Goal: Task Accomplishment & Management: Manage account settings

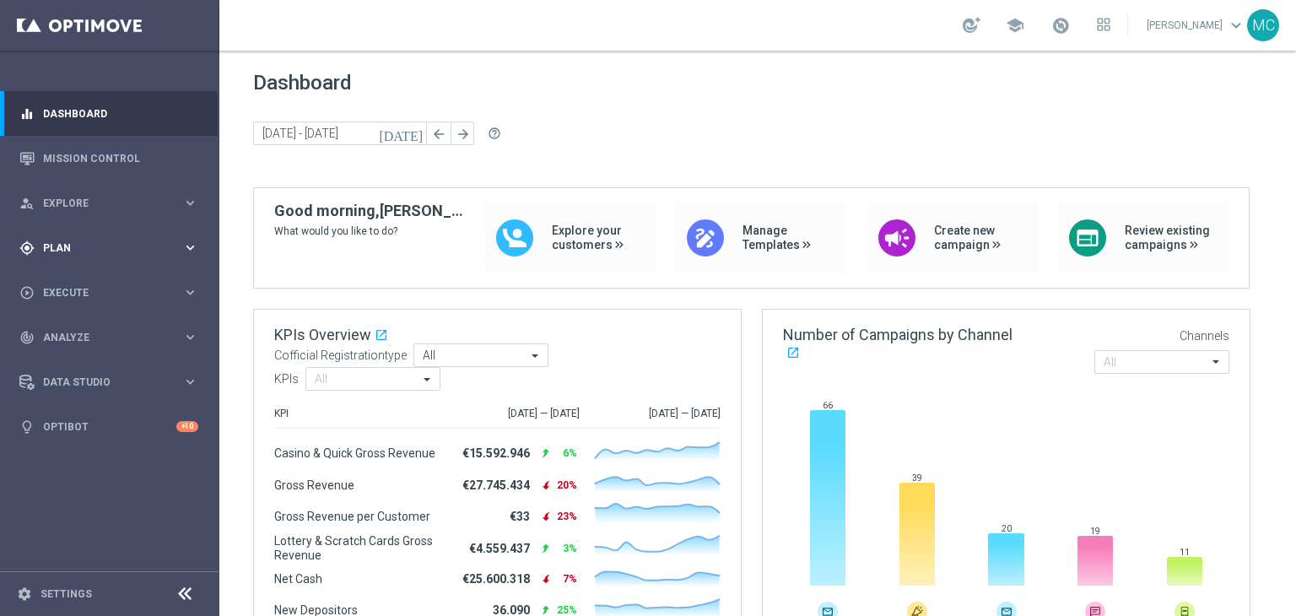
click at [155, 240] on div "gps_fixed Plan" at bounding box center [100, 247] width 163 height 15
click at [94, 281] on link "Target Groups" at bounding box center [110, 282] width 132 height 13
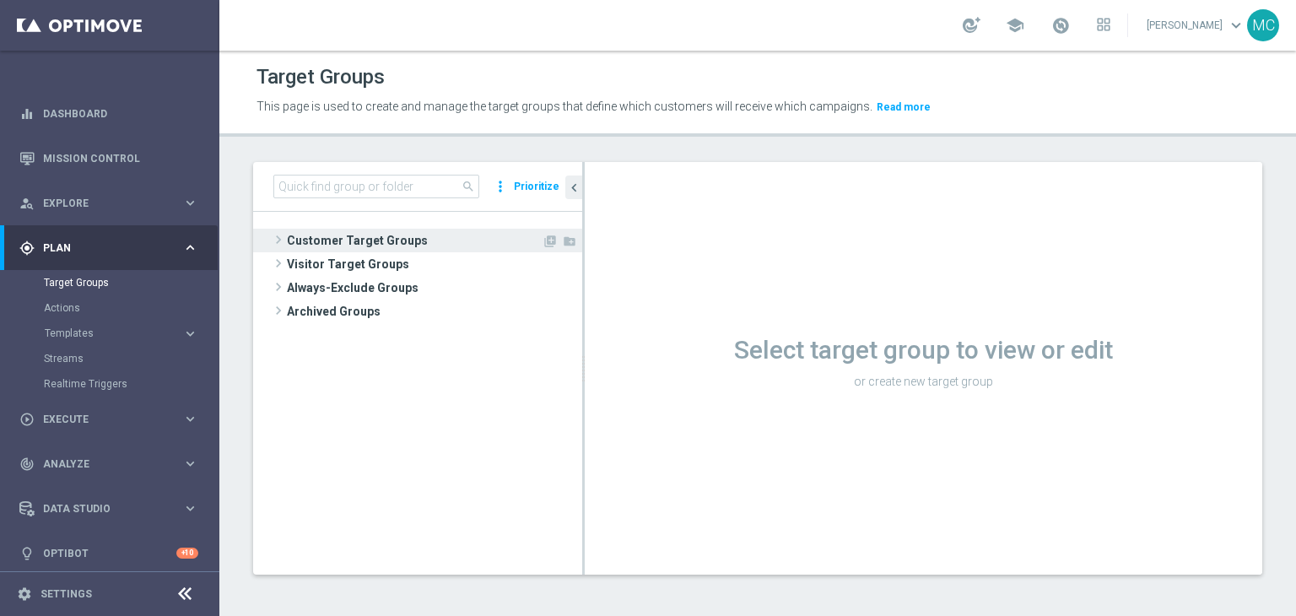
click at [351, 236] on span "Customer Target Groups" at bounding box center [414, 241] width 255 height 24
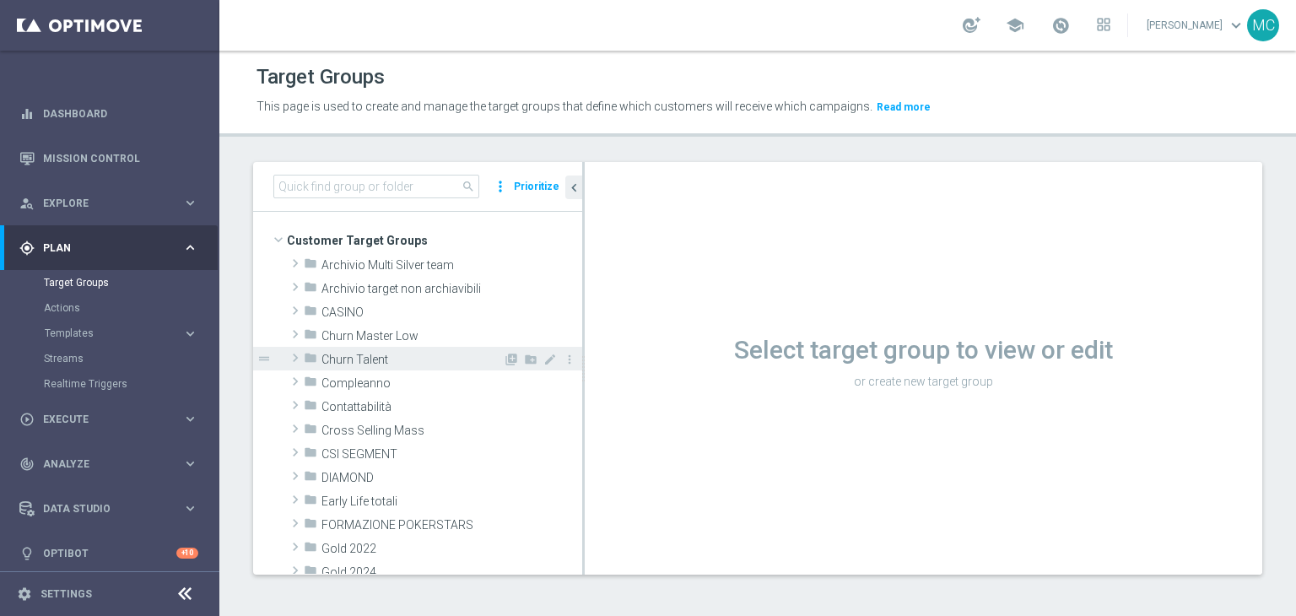
click at [391, 361] on span "Churn Talent" at bounding box center [411, 360] width 181 height 14
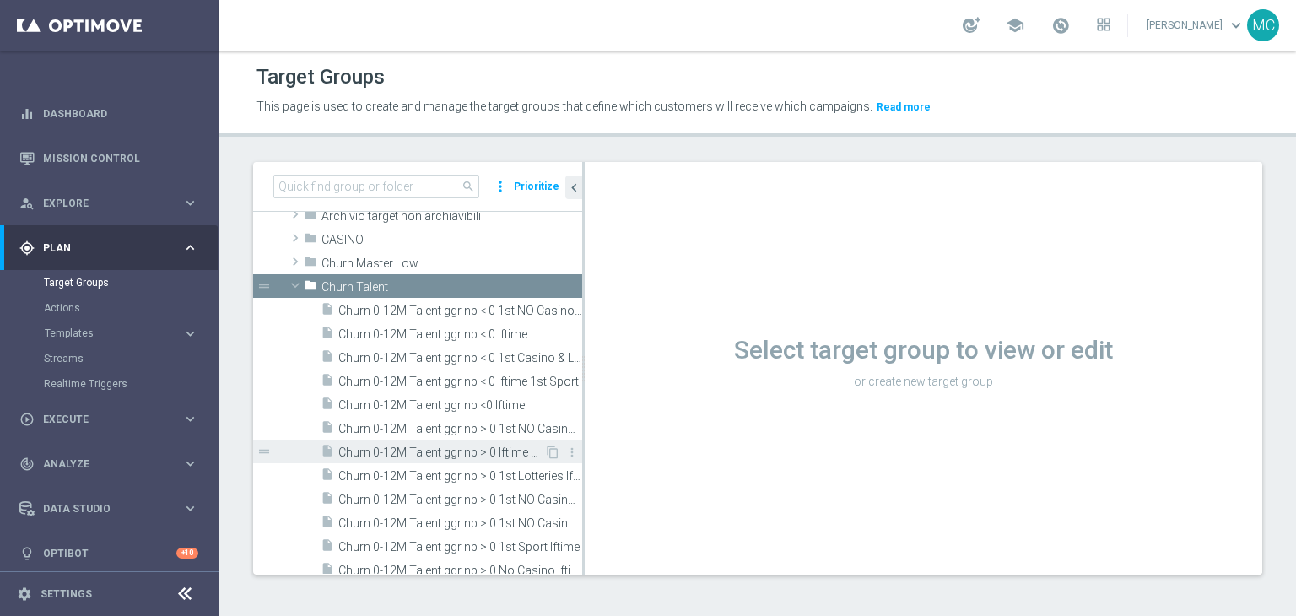
scroll to position [91, 0]
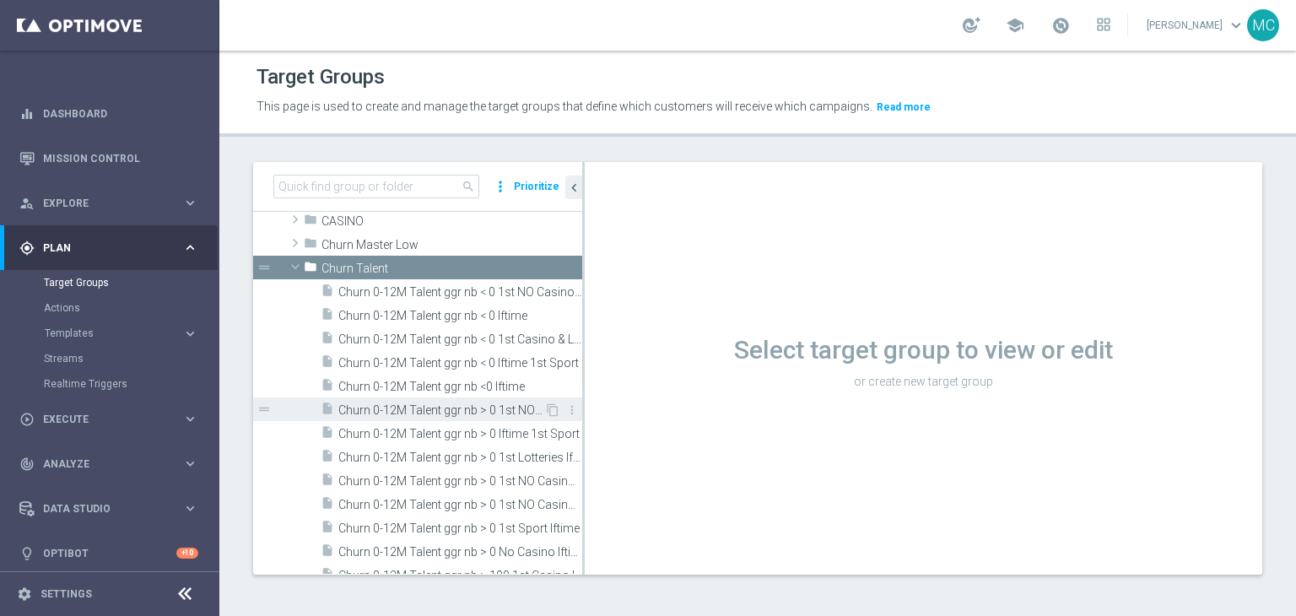
click at [449, 404] on span "Churn 0-12M Talent ggr nb > 0 1st NO Casino lftime" at bounding box center [441, 410] width 206 height 14
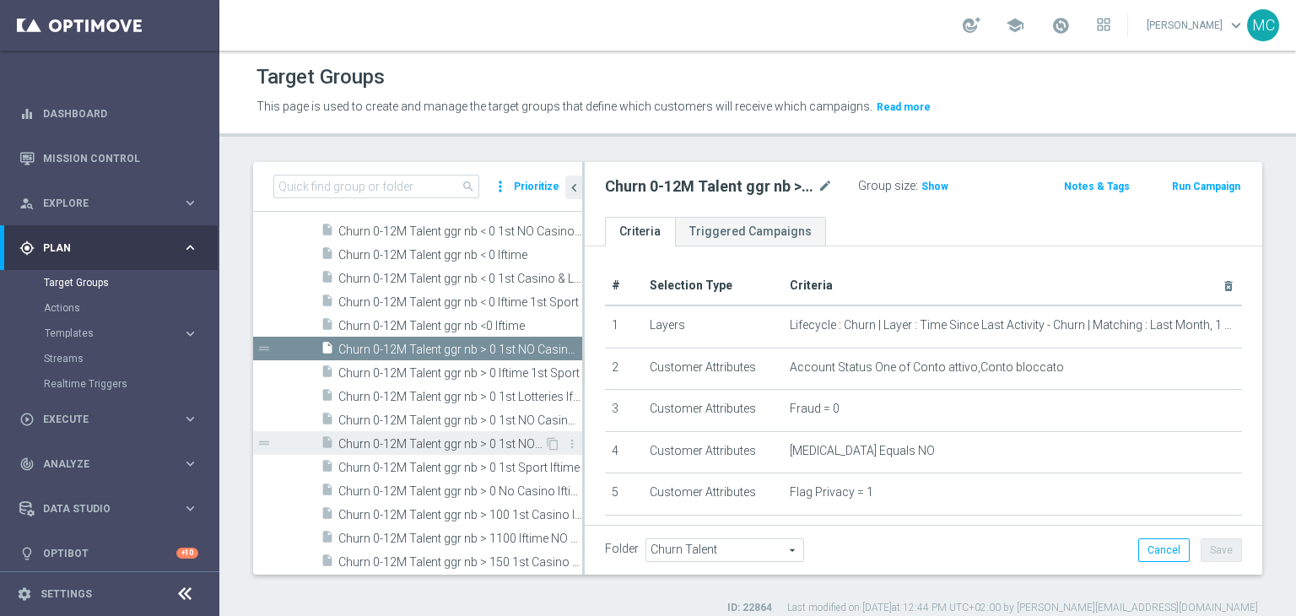
click at [490, 491] on span "Churn 0-12M Talent ggr nb > 0 No Casino lftime" at bounding box center [460, 491] width 244 height 14
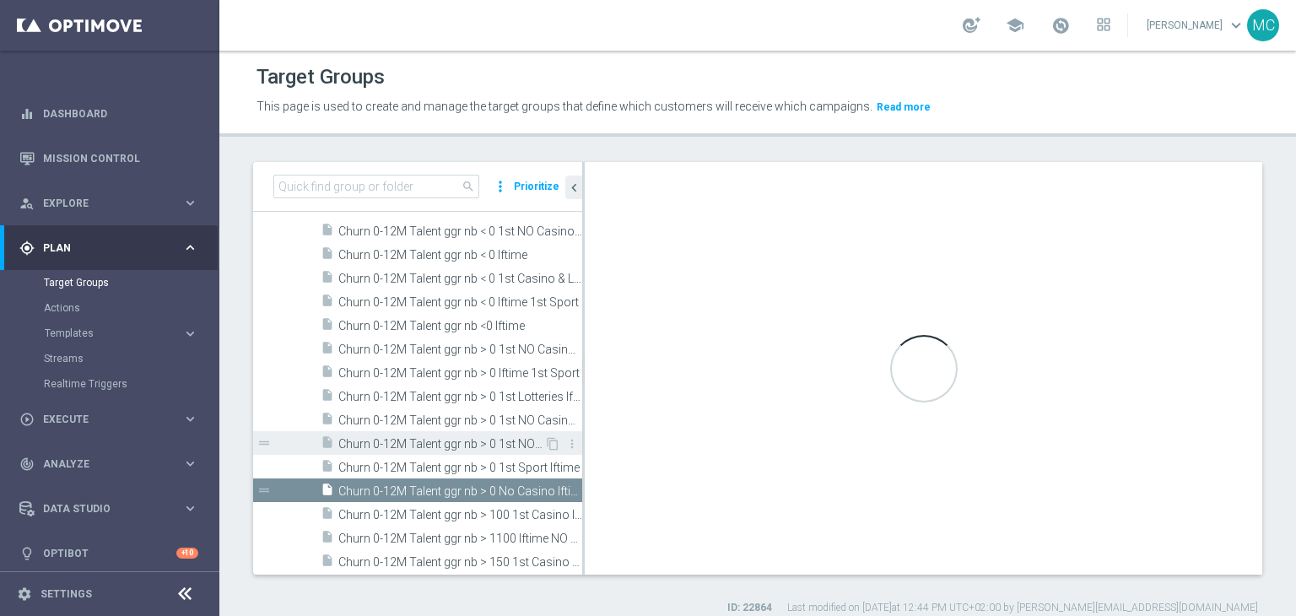
scroll to position [175, 0]
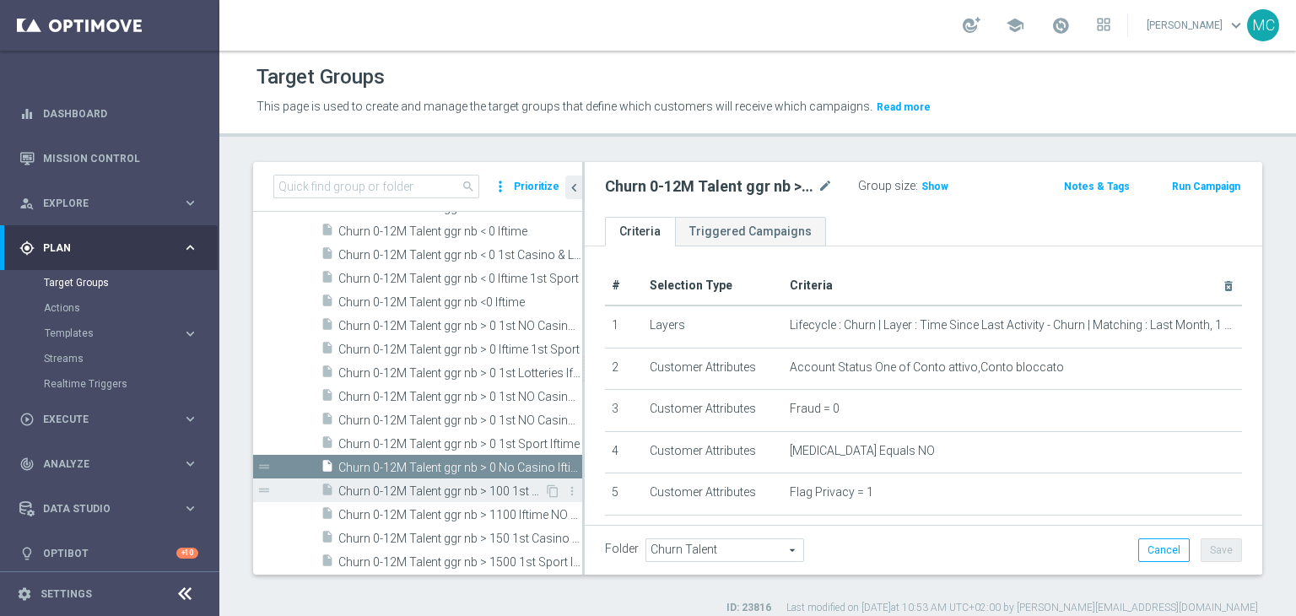
click at [483, 490] on span "Churn 0-12M Talent ggr nb > 100 1st Casino lftime" at bounding box center [441, 491] width 206 height 14
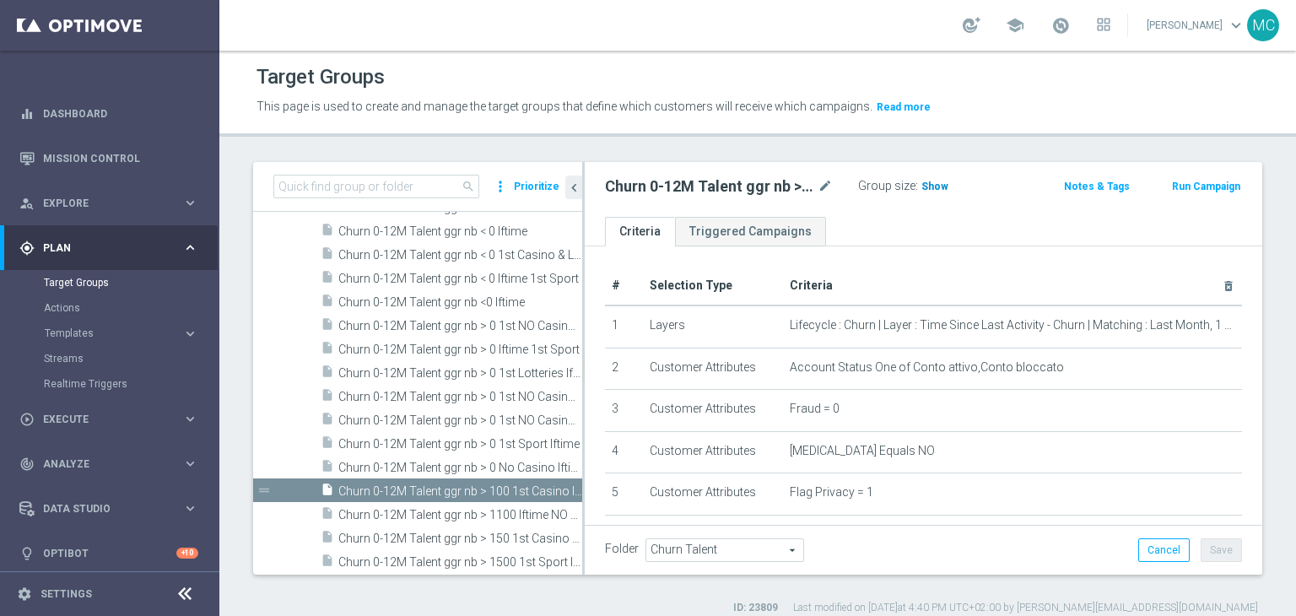
click at [925, 194] on h3 "Show" at bounding box center [935, 186] width 30 height 19
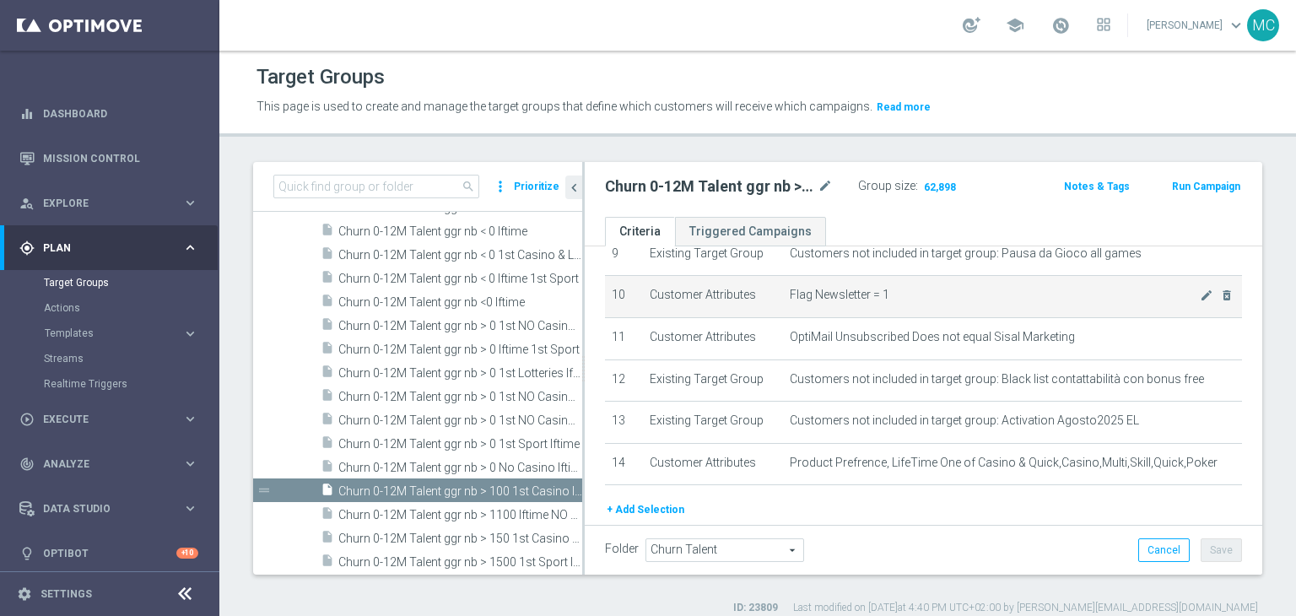
scroll to position [407, 0]
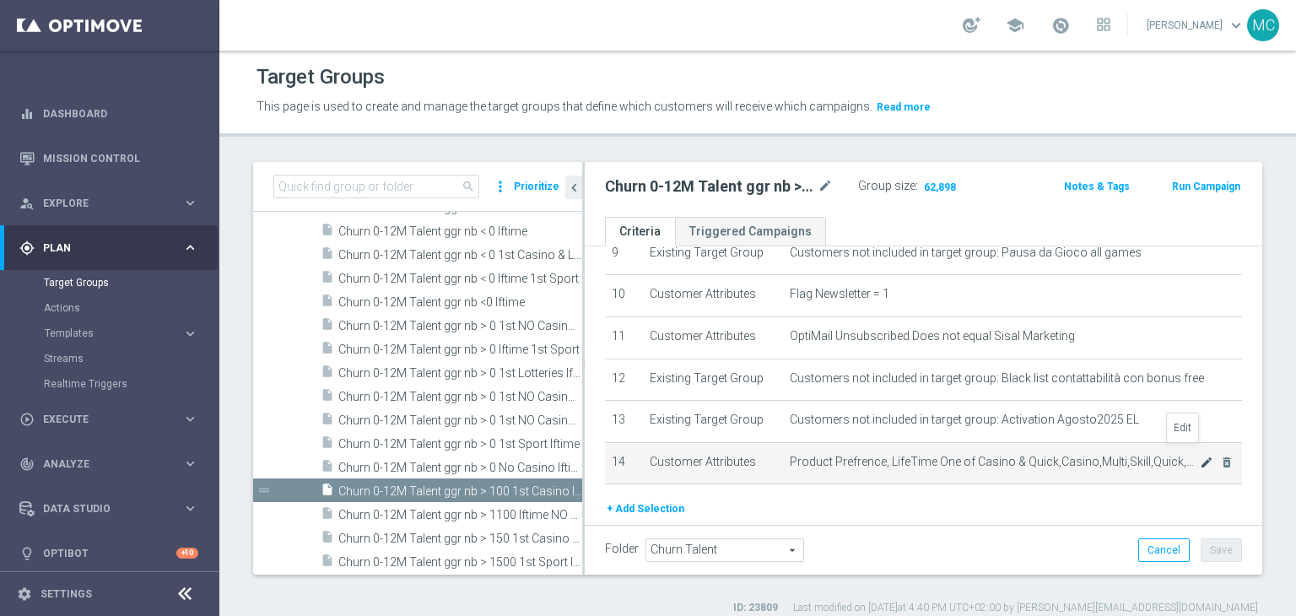
click at [1200, 456] on icon "mode_edit" at bounding box center [1206, 462] width 13 height 13
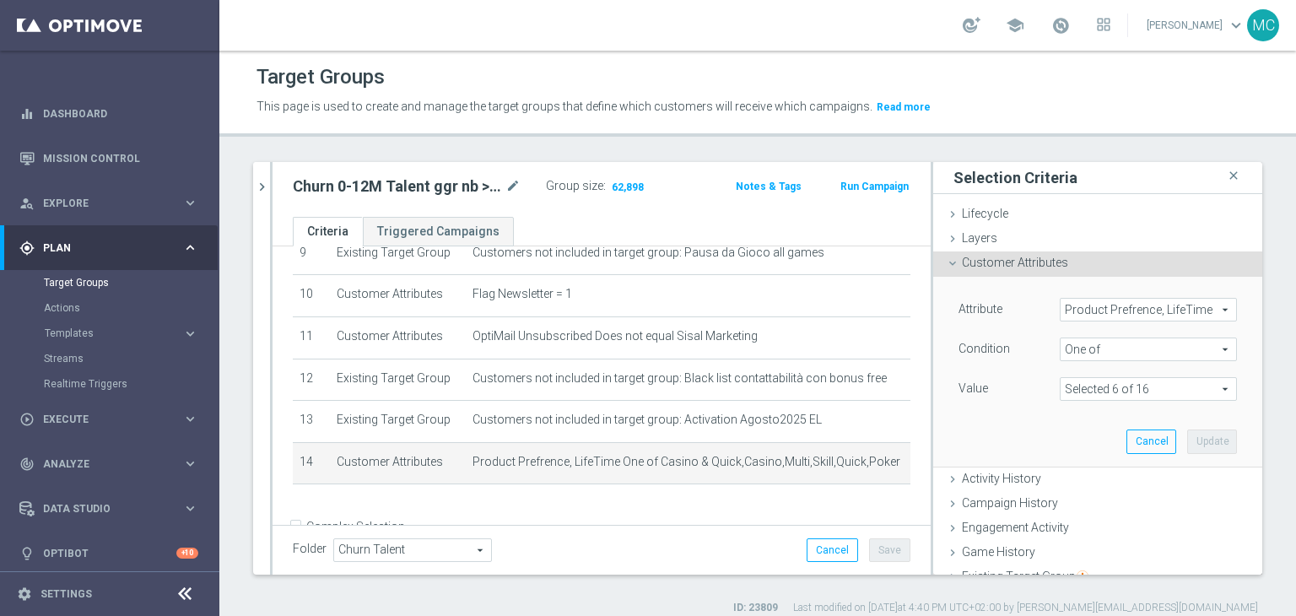
click at [1091, 396] on span at bounding box center [1147, 389] width 175 height 22
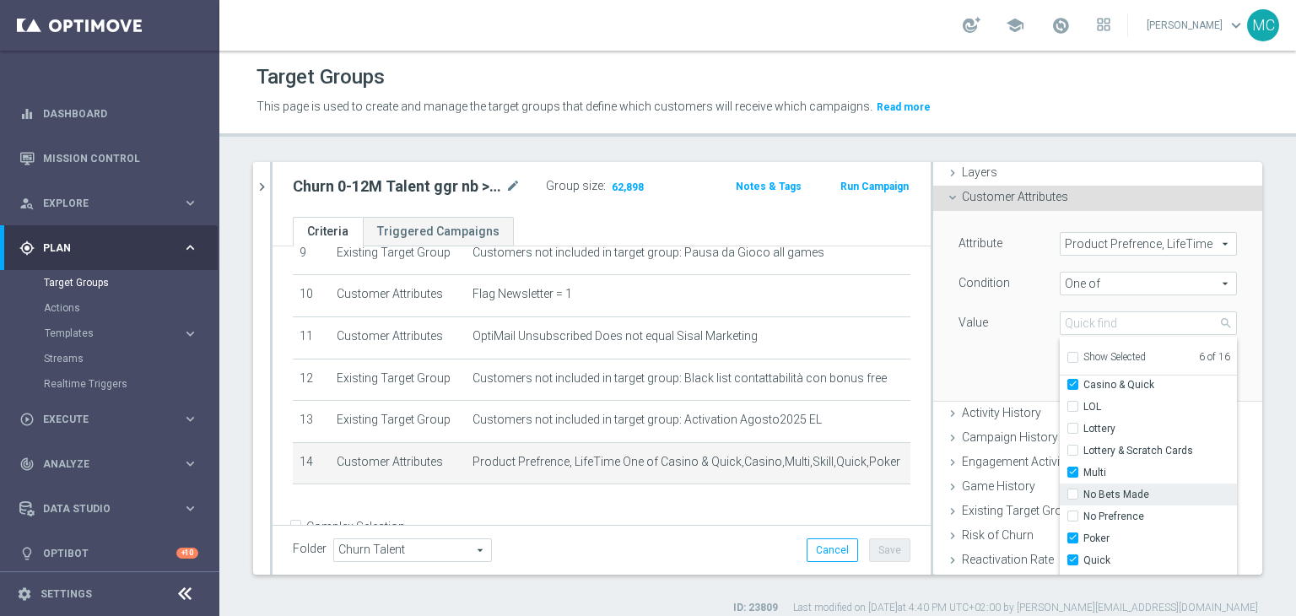
scroll to position [120, 0]
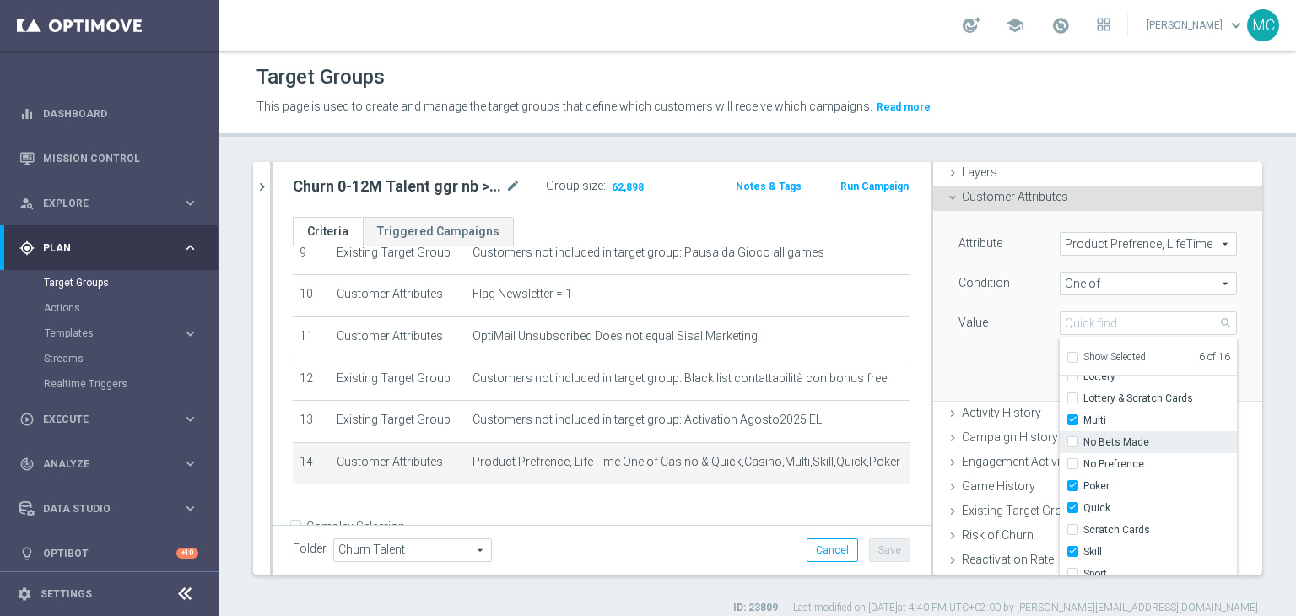
click at [1083, 481] on span "Poker" at bounding box center [1160, 485] width 154 height 13
click at [1083, 481] on input "Poker" at bounding box center [1077, 486] width 11 height 11
checkbox input "false"
type input "Selected 5 of 16"
click at [1083, 551] on span "Skill" at bounding box center [1160, 551] width 154 height 13
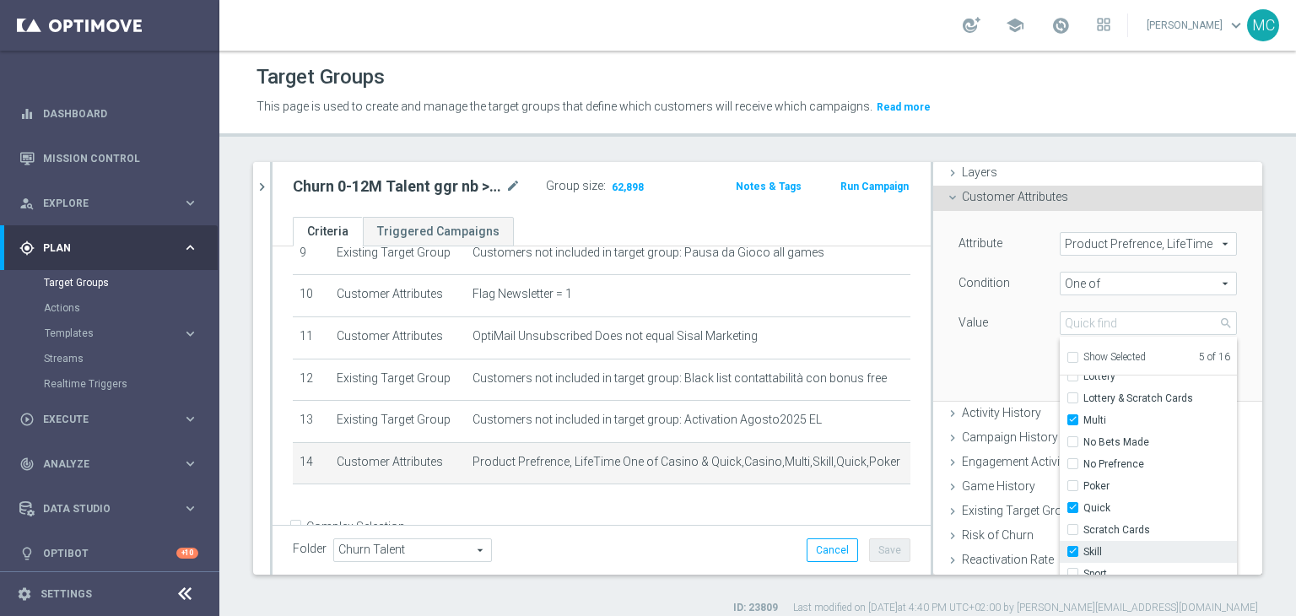
click at [1076, 551] on input "Skill" at bounding box center [1077, 552] width 11 height 11
checkbox input "false"
type input "Selected 4 of 16"
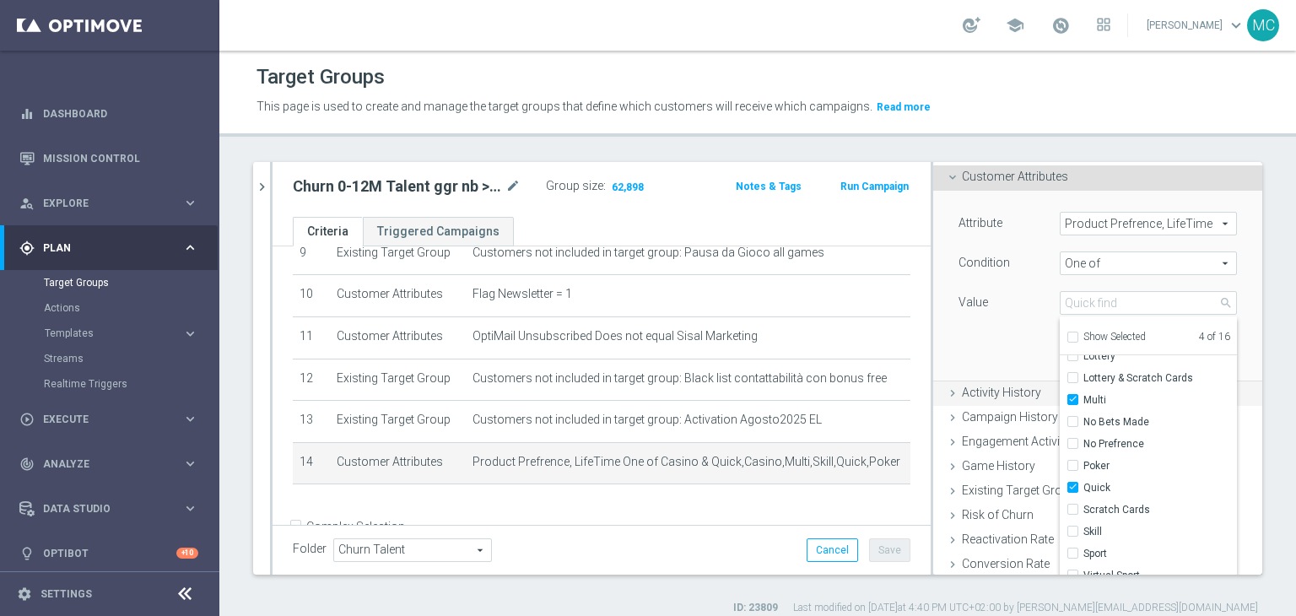
scroll to position [84, 0]
click at [1003, 330] on div "Attribute Product Prefrence, LifeTime Product Prefrence, LifeTime arrow_drop_do…" at bounding box center [1098, 286] width 304 height 189
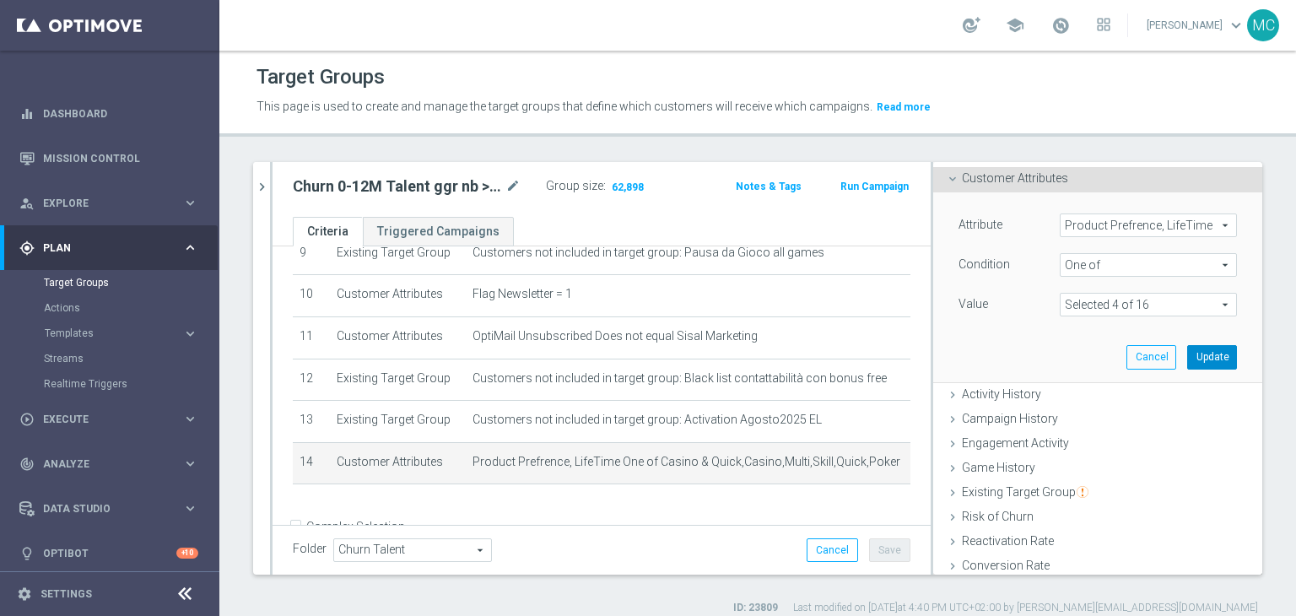
click at [1187, 352] on button "Update" at bounding box center [1212, 357] width 50 height 24
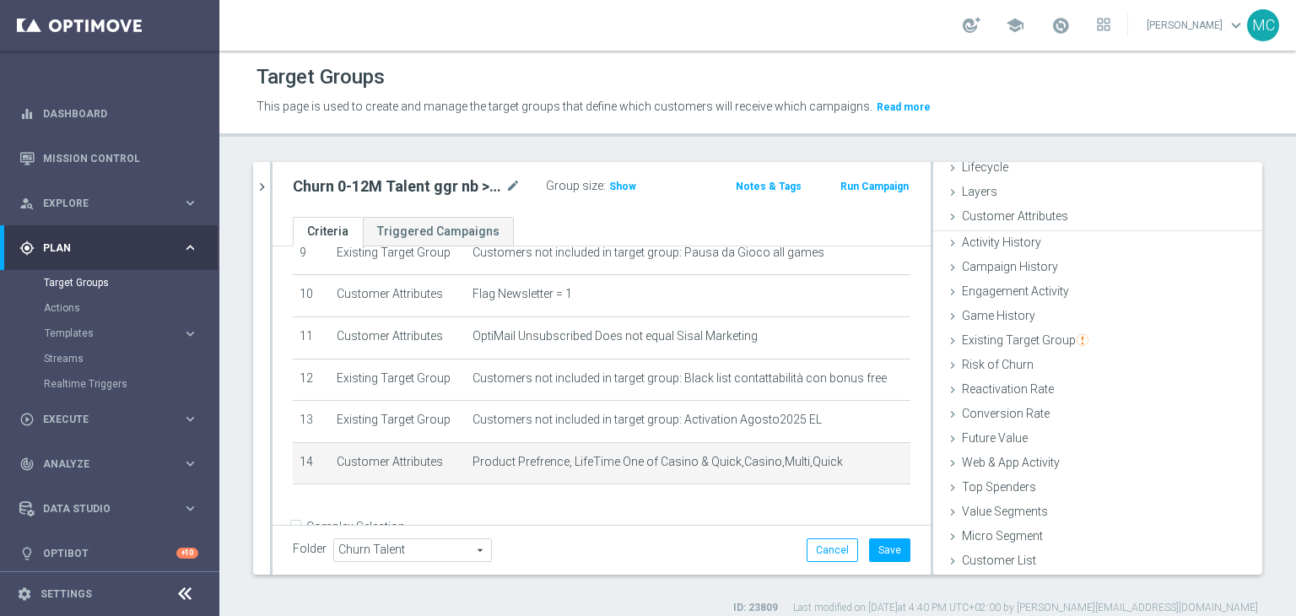
scroll to position [44, 0]
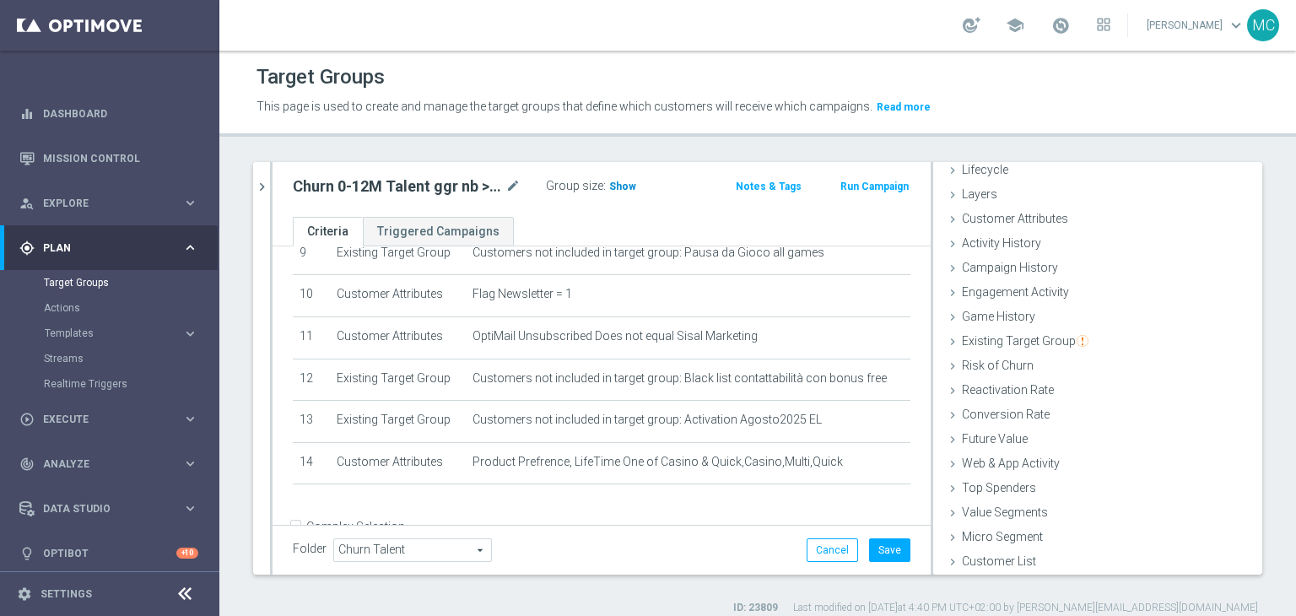
click at [621, 186] on span "Show" at bounding box center [622, 187] width 27 height 12
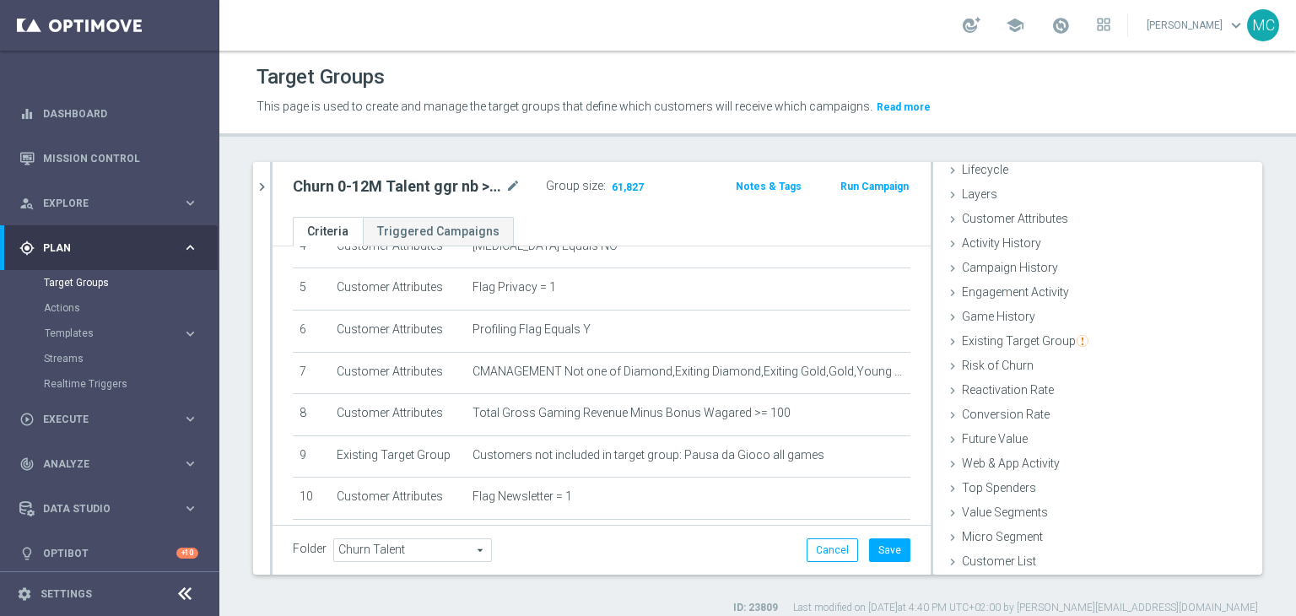
scroll to position [206, 0]
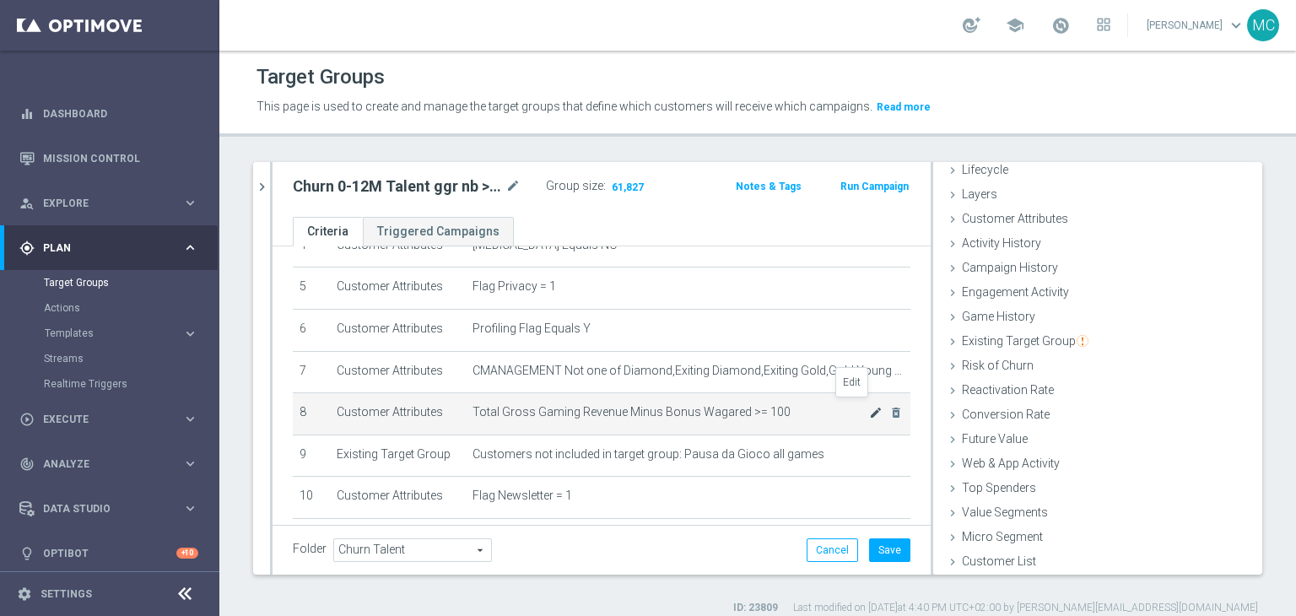
click at [869, 409] on icon "mode_edit" at bounding box center [875, 412] width 13 height 13
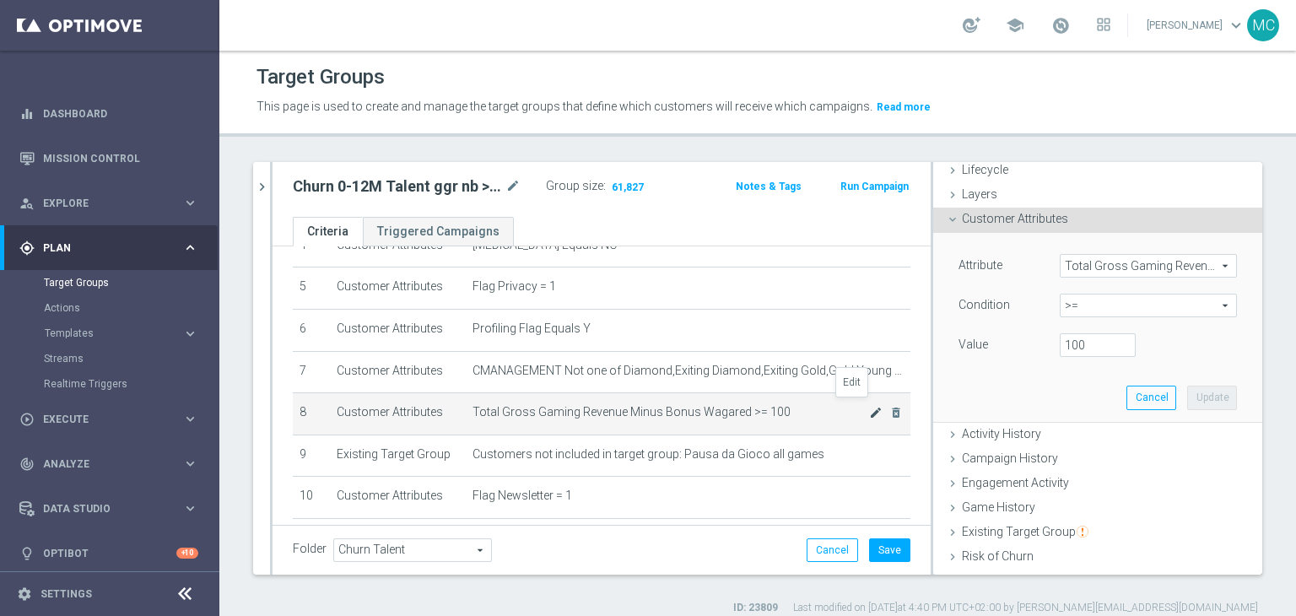
scroll to position [84, 0]
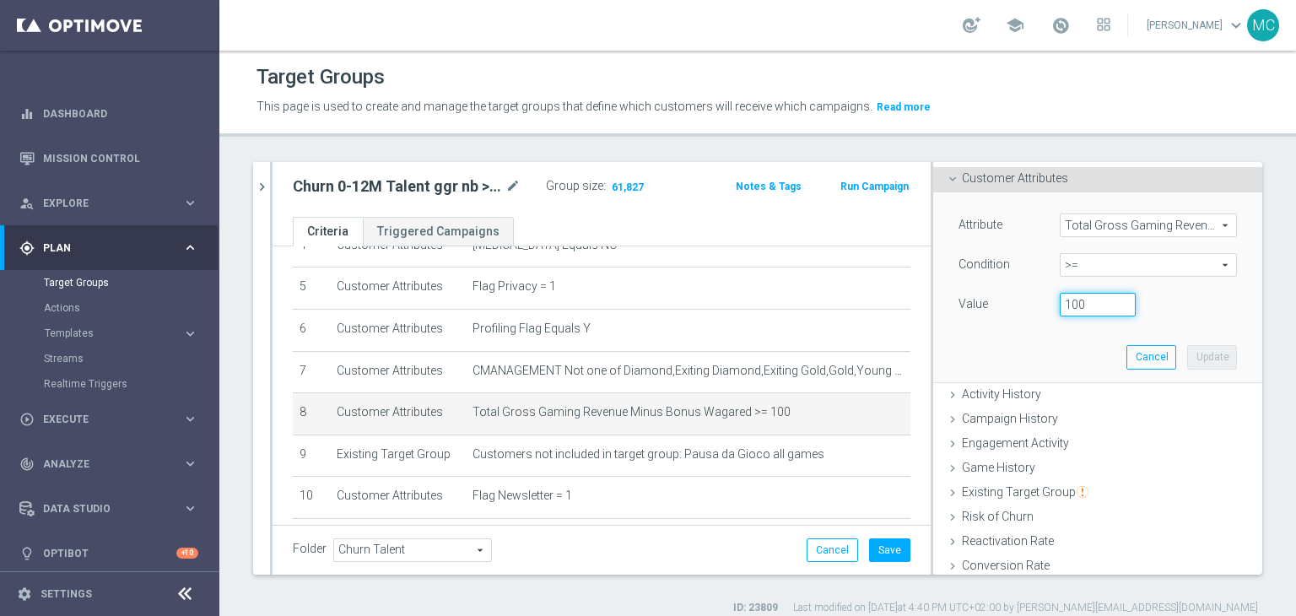
click at [1066, 313] on input "100" at bounding box center [1098, 305] width 76 height 24
type input "20"
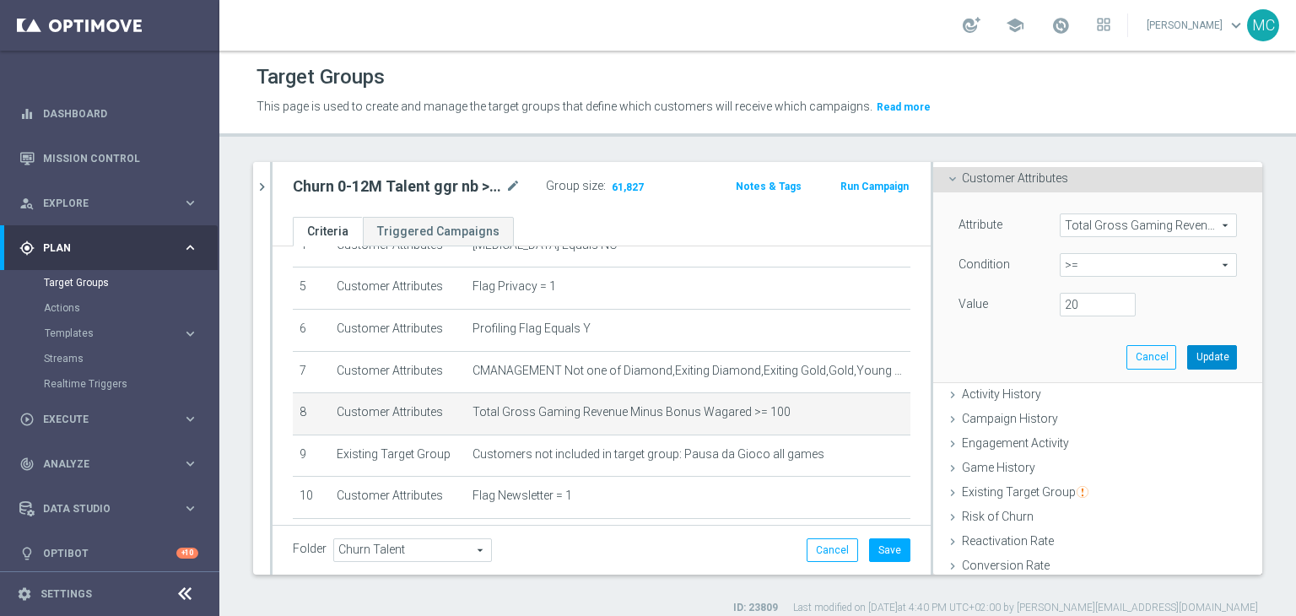
click at [1187, 348] on button "Update" at bounding box center [1212, 357] width 50 height 24
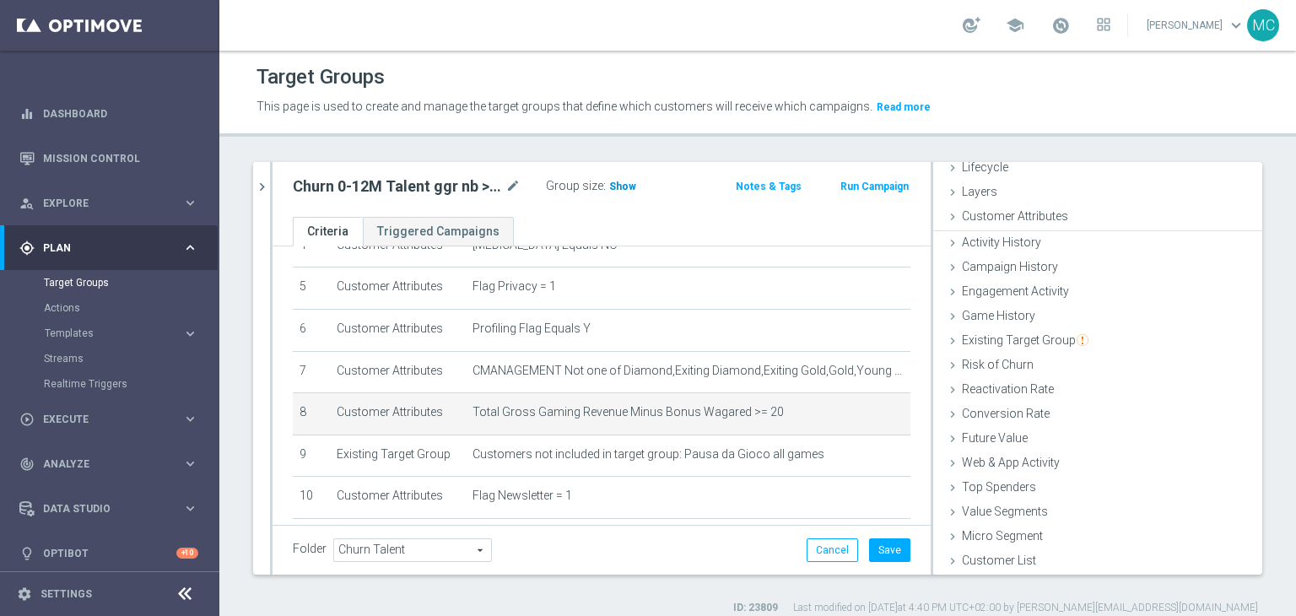
scroll to position [44, 0]
click at [628, 186] on span "Show" at bounding box center [622, 187] width 27 height 12
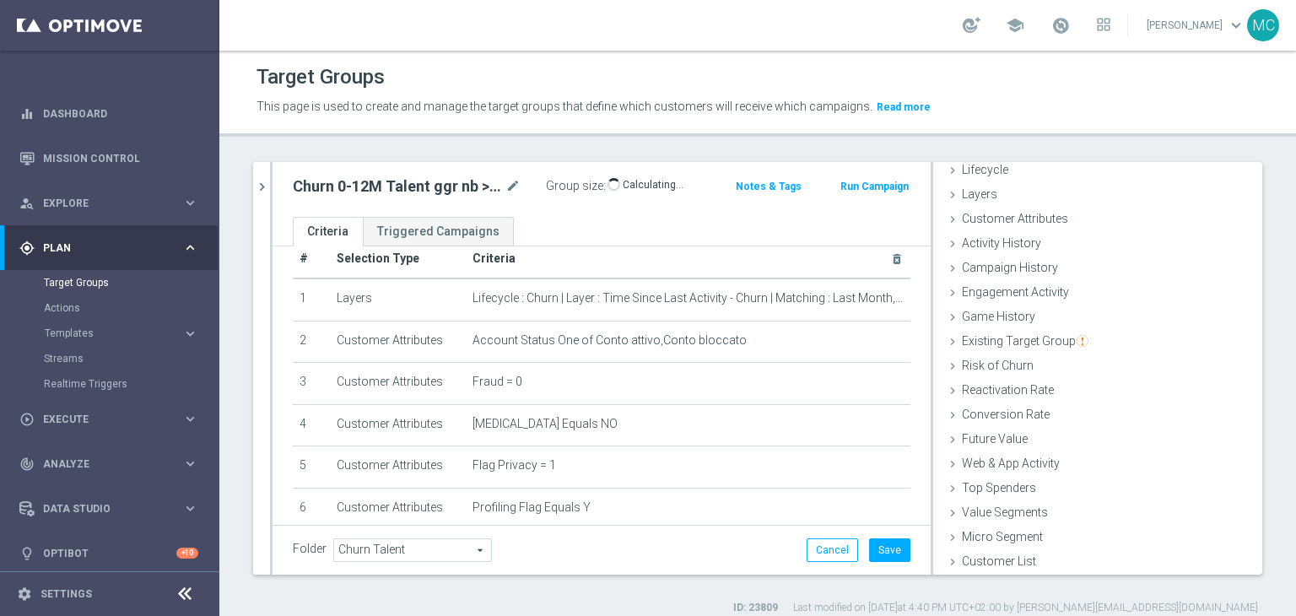
scroll to position [22, 0]
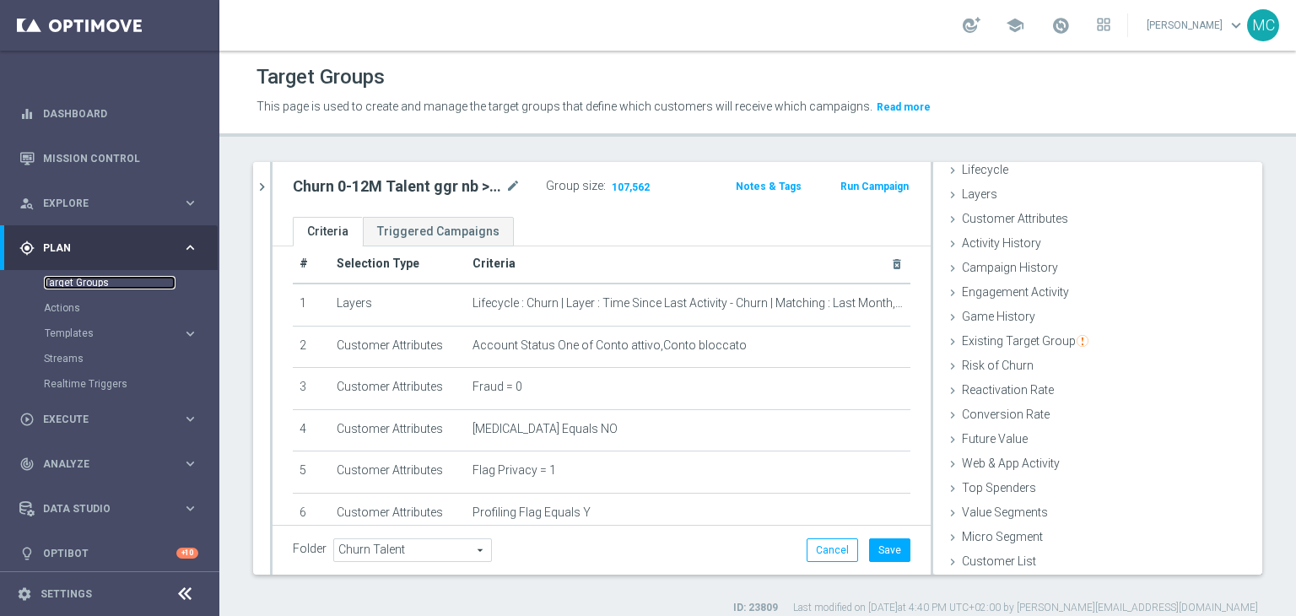
click at [126, 280] on link "Target Groups" at bounding box center [110, 282] width 132 height 13
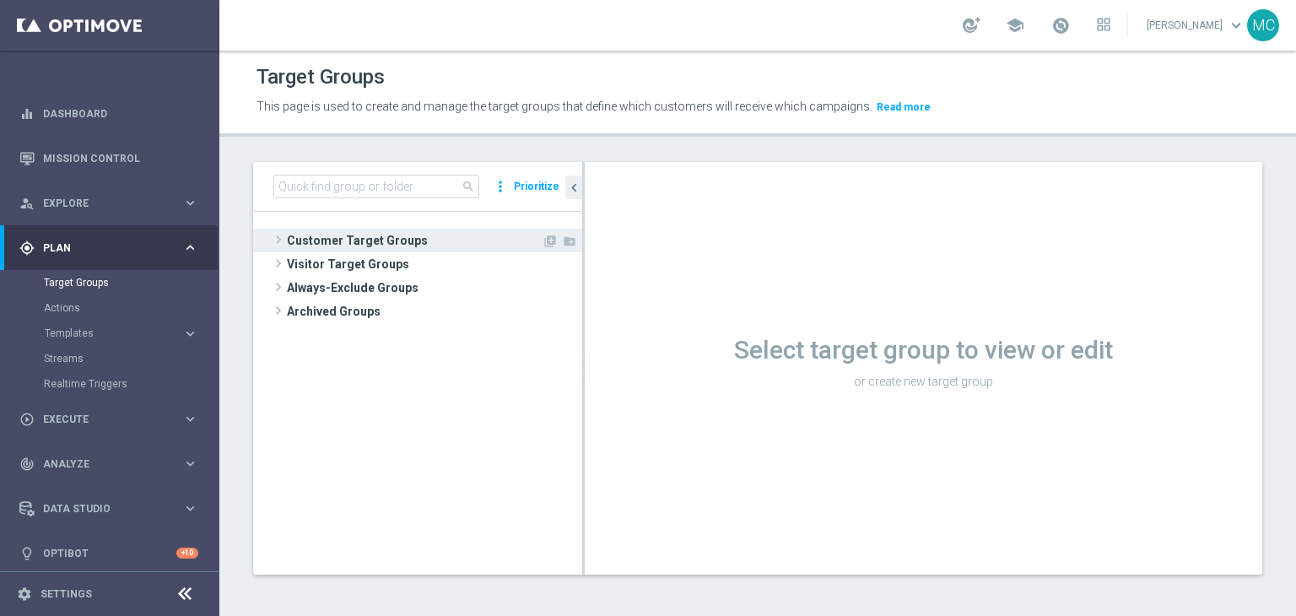
click at [413, 251] on span "Customer Target Groups" at bounding box center [414, 241] width 255 height 24
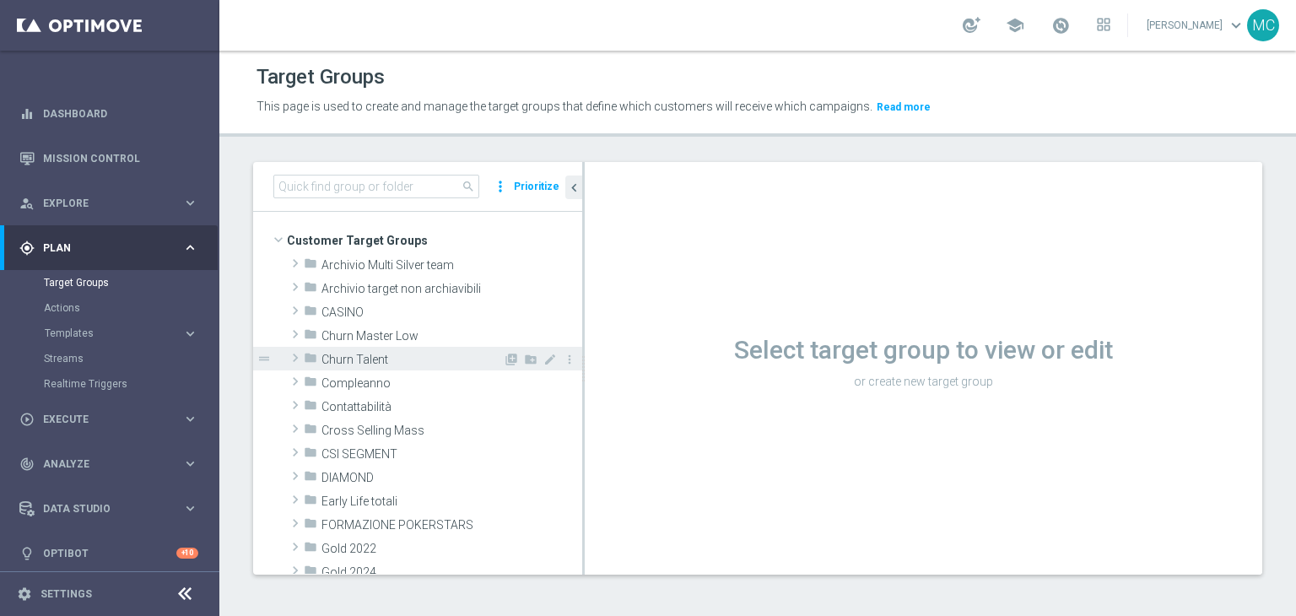
click at [408, 358] on span "Churn Talent" at bounding box center [411, 360] width 181 height 14
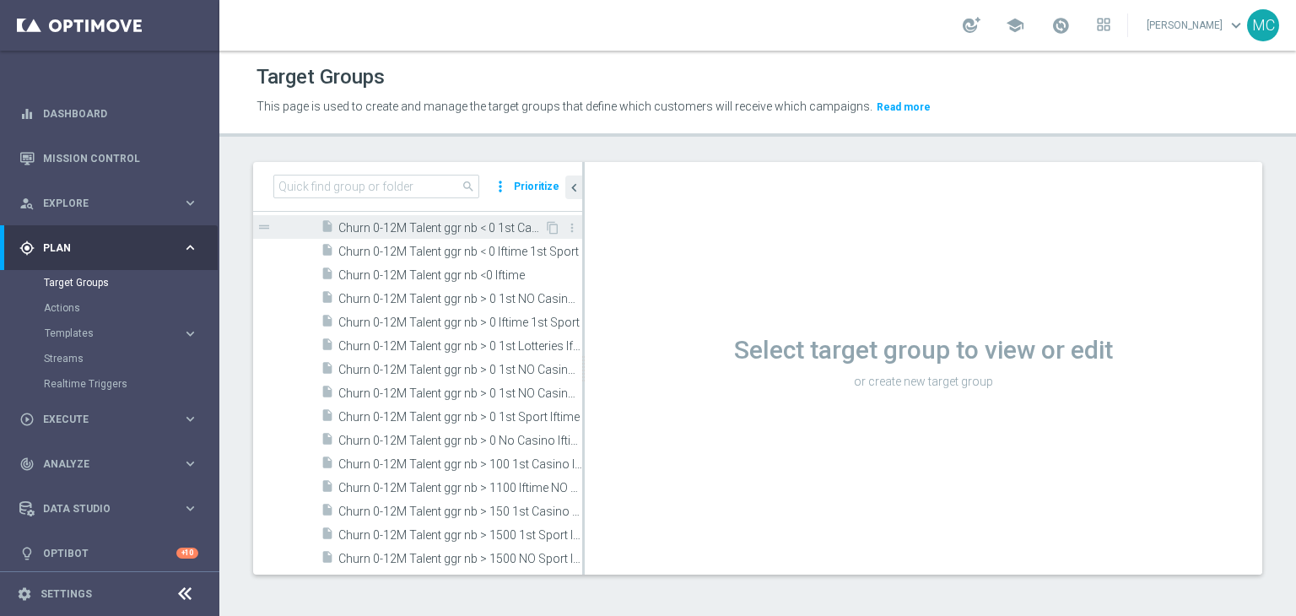
scroll to position [205, 0]
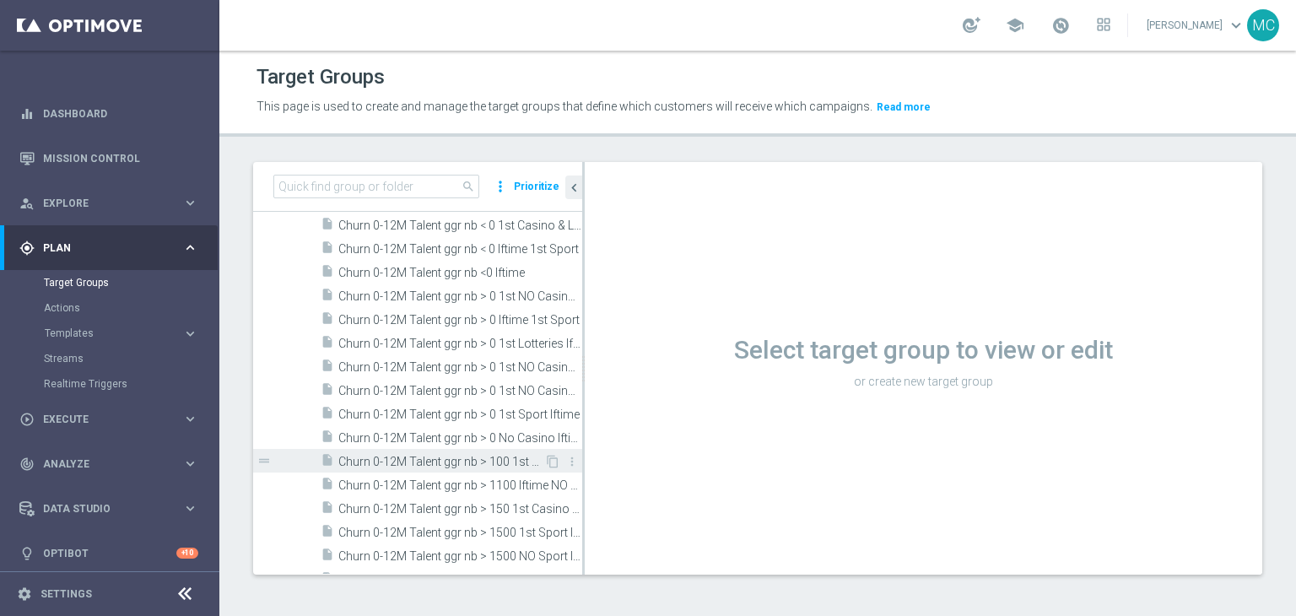
click at [453, 456] on span "Churn 0-12M Talent ggr nb > 100 1st Casino lftime" at bounding box center [441, 462] width 206 height 14
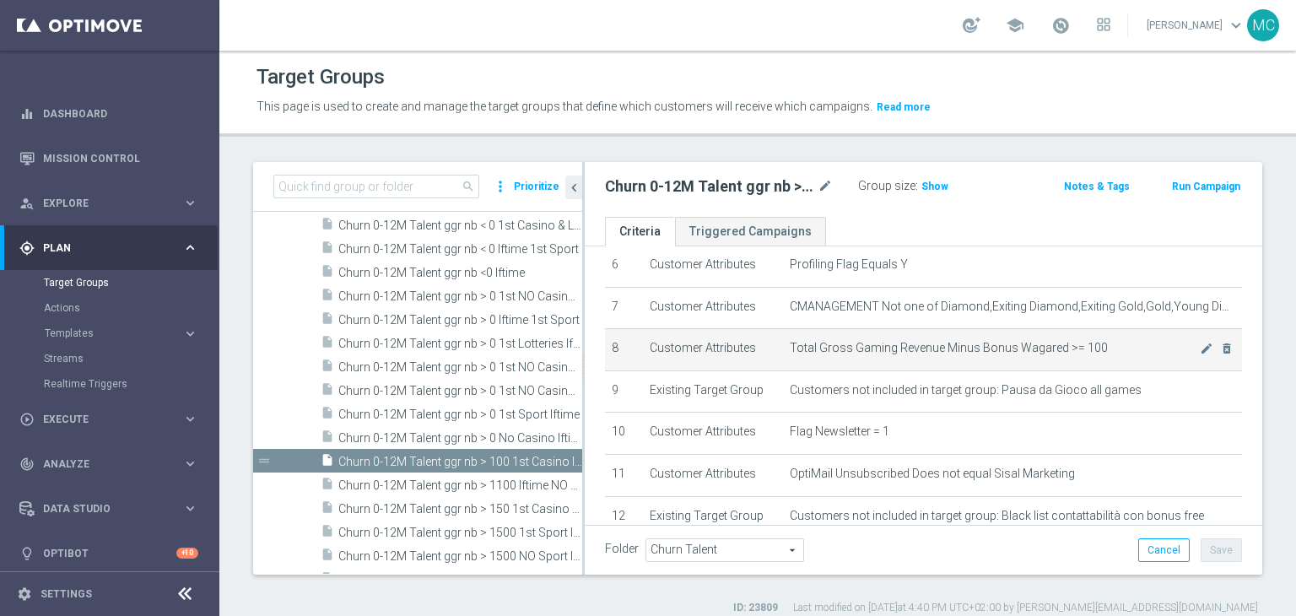
scroll to position [289, 0]
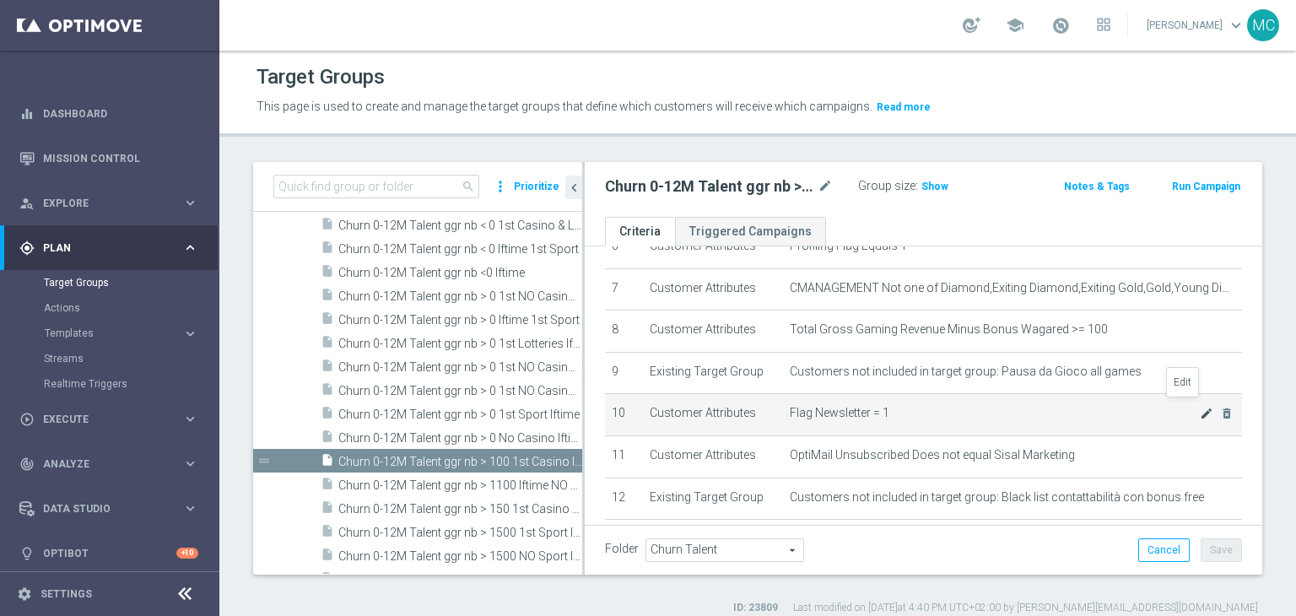
click at [1200, 407] on icon "mode_edit" at bounding box center [1206, 413] width 13 height 13
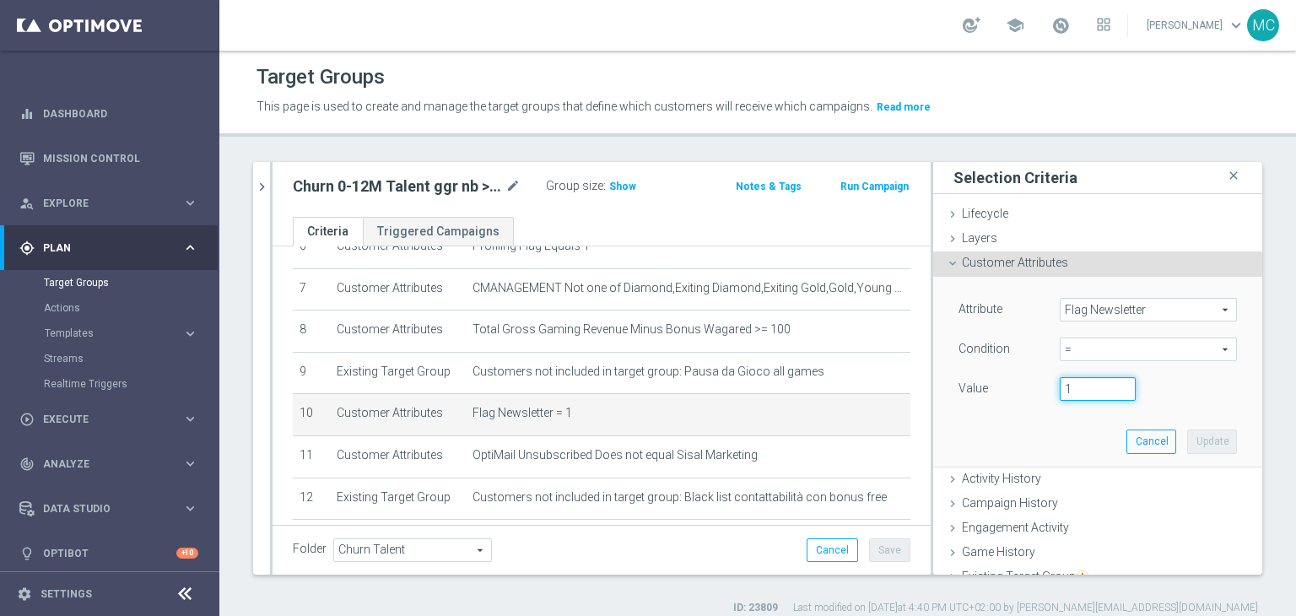
click at [1080, 384] on input "1" at bounding box center [1098, 389] width 76 height 24
type input "0"
click at [1187, 430] on button "Update" at bounding box center [1212, 441] width 50 height 24
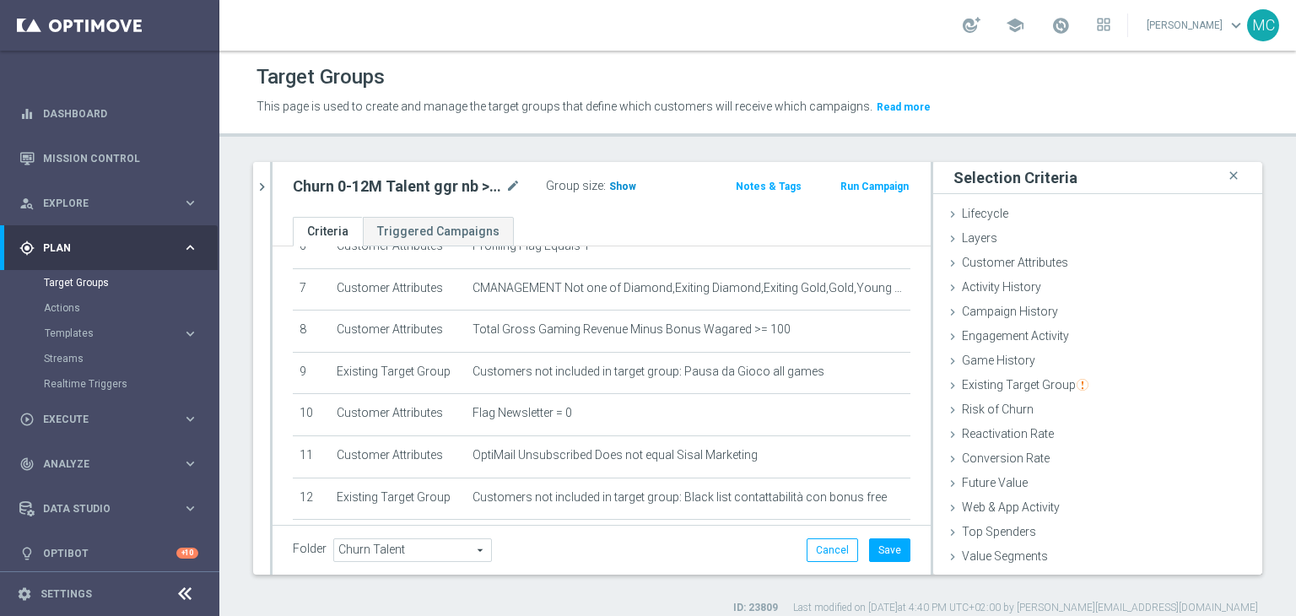
click at [624, 186] on span "Show" at bounding box center [622, 187] width 27 height 12
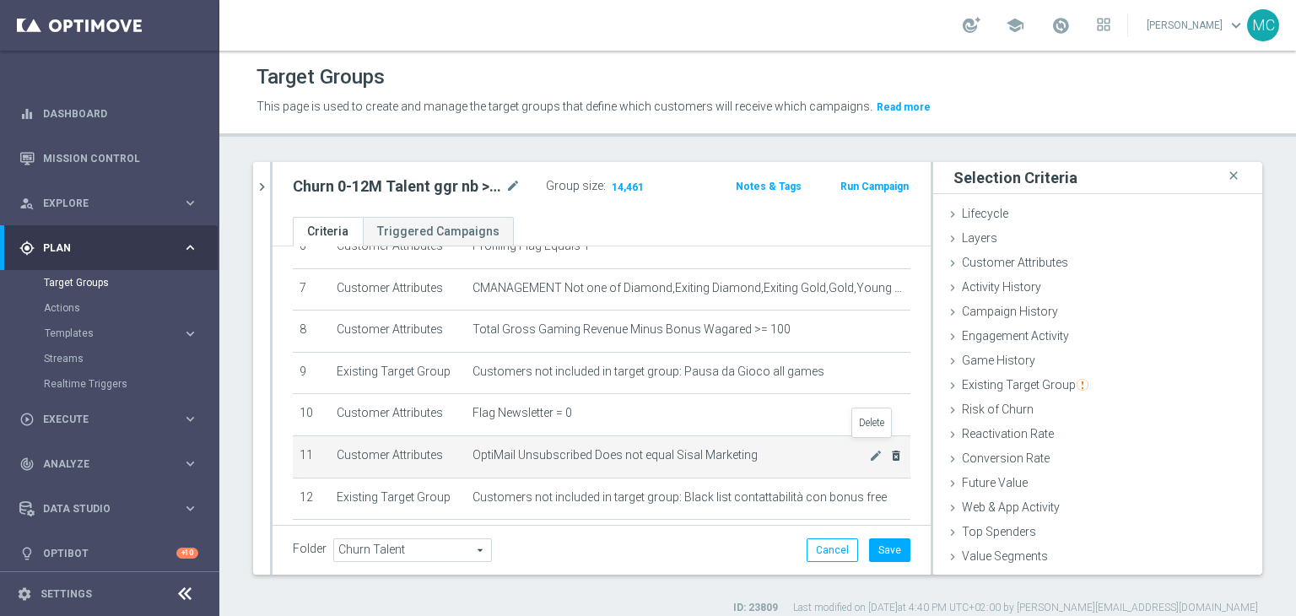
click at [889, 450] on icon "delete_forever" at bounding box center [895, 455] width 13 height 13
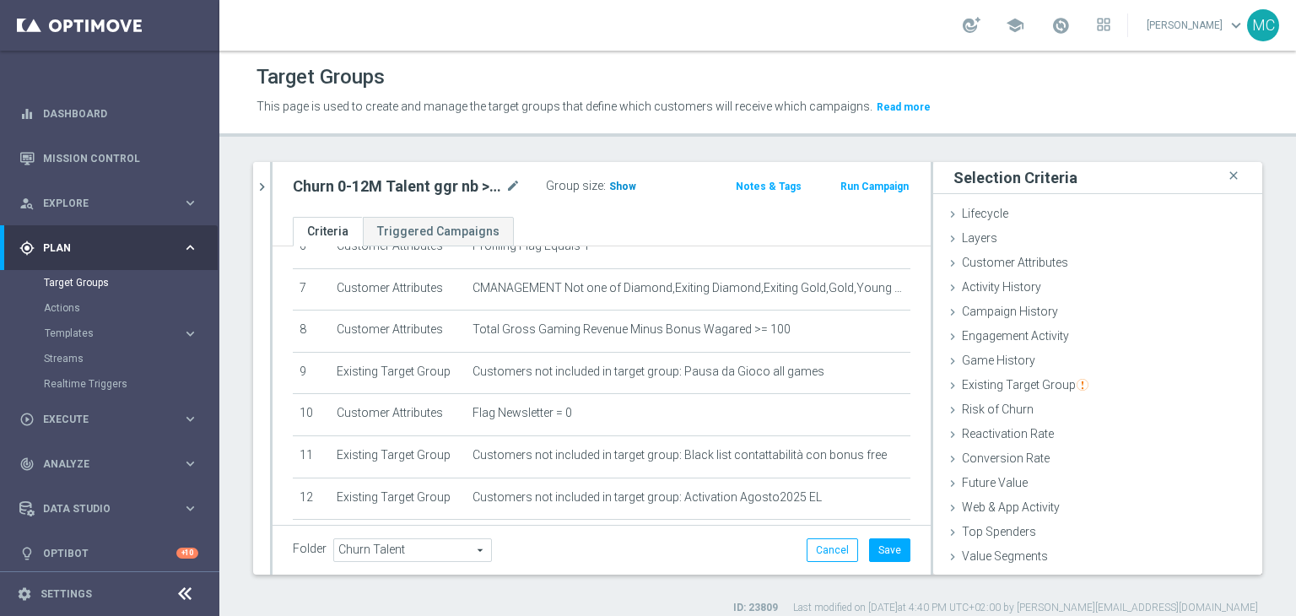
click at [632, 183] on h3 "Show" at bounding box center [622, 186] width 30 height 19
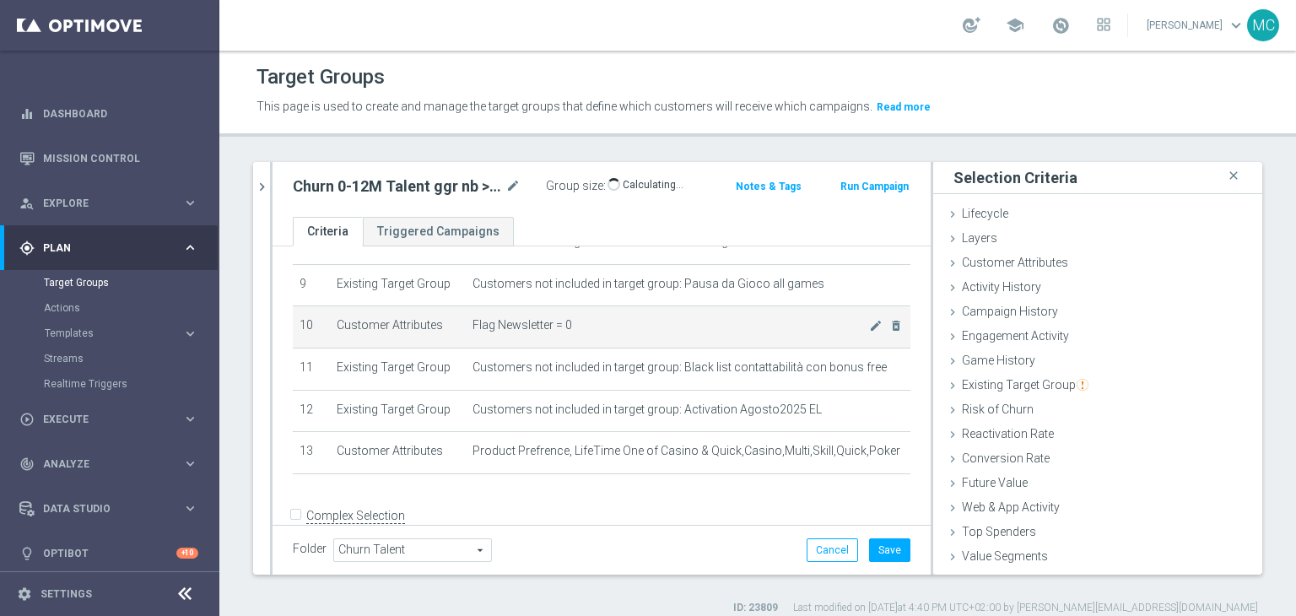
scroll to position [373, 0]
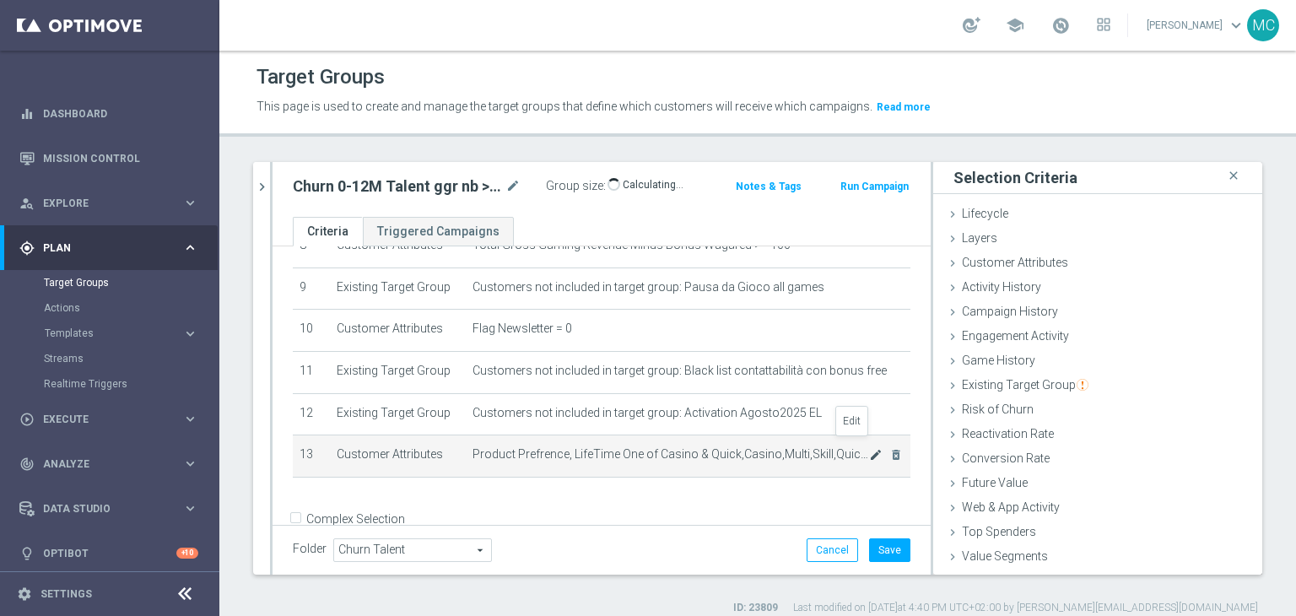
click at [869, 448] on icon "mode_edit" at bounding box center [875, 454] width 13 height 13
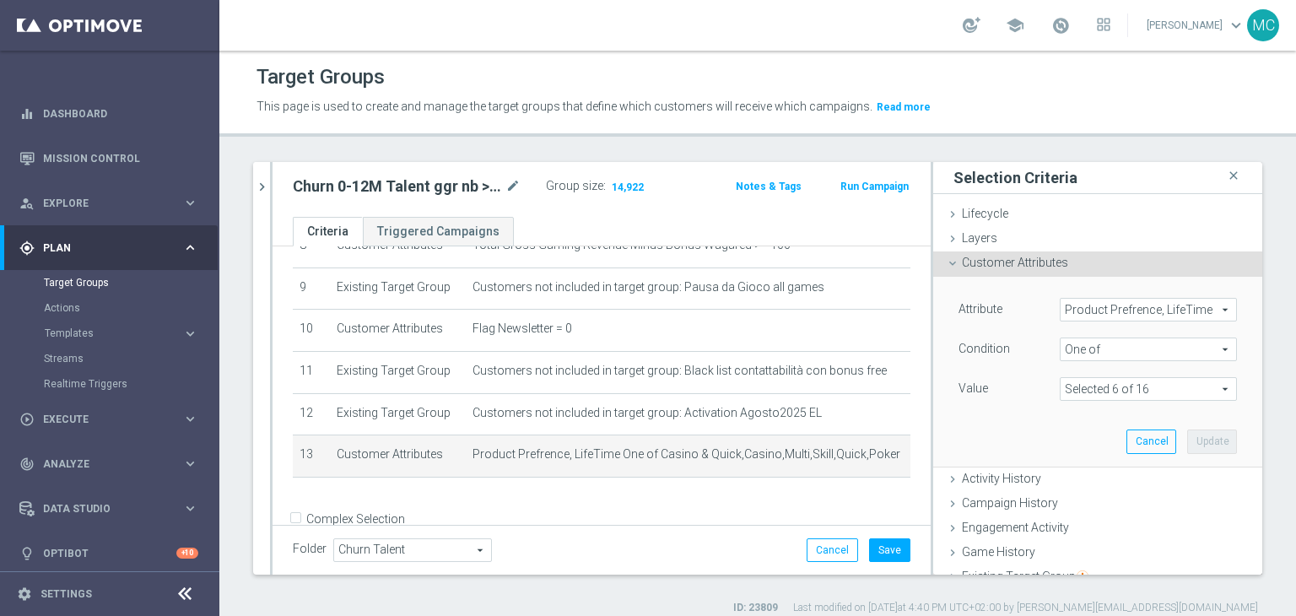
click at [1060, 391] on span at bounding box center [1147, 389] width 175 height 22
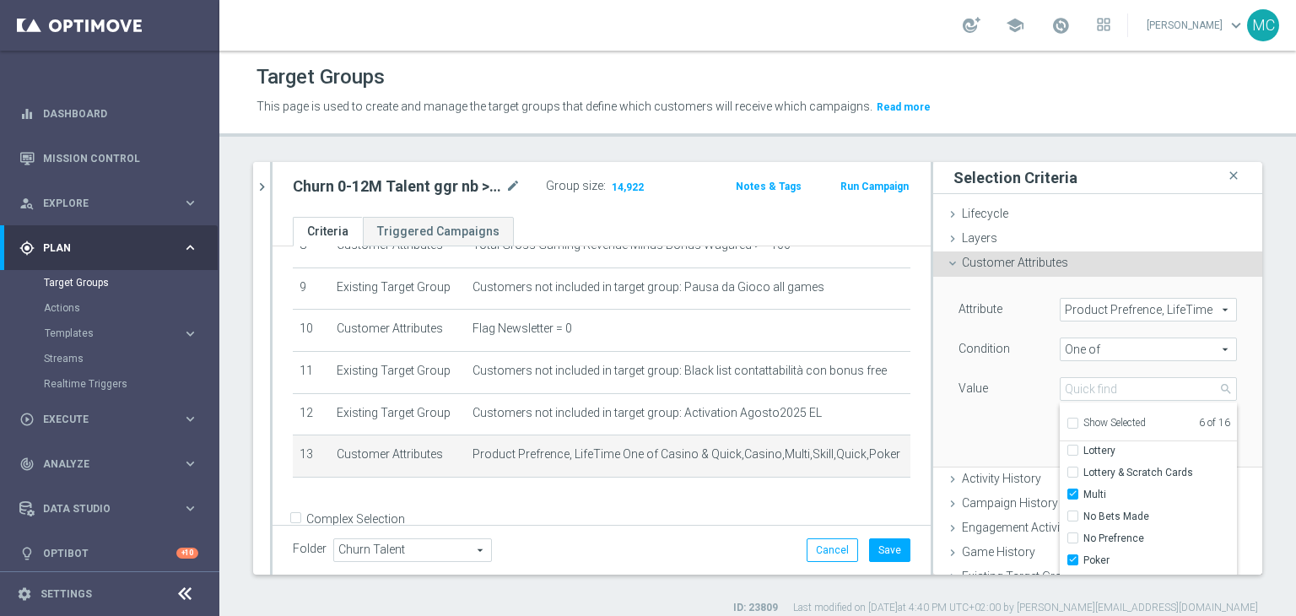
scroll to position [120, 0]
click at [1083, 545] on span "Poker" at bounding box center [1160, 551] width 154 height 13
click at [1072, 547] on input "Poker" at bounding box center [1077, 552] width 11 height 11
checkbox input "false"
type input "Selected 5 of 16"
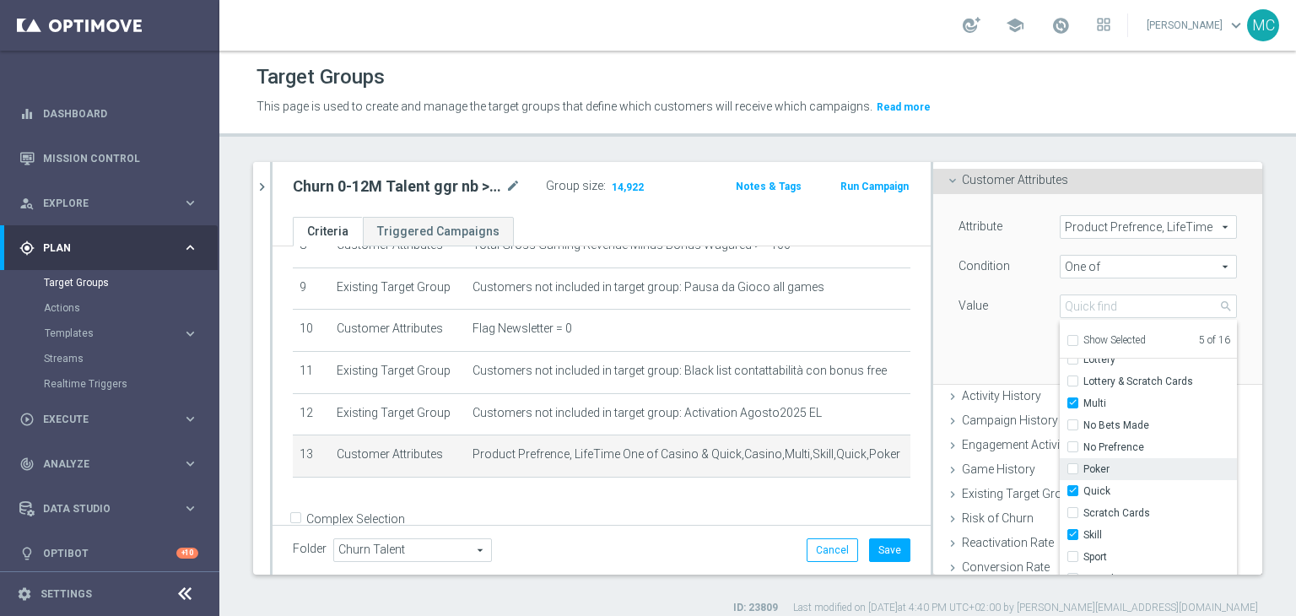
scroll to position [84, 0]
click at [1083, 530] on span "Skill" at bounding box center [1160, 533] width 154 height 13
click at [1072, 530] on input "Skill" at bounding box center [1077, 534] width 11 height 11
checkbox input "false"
type input "Selected 4 of 16"
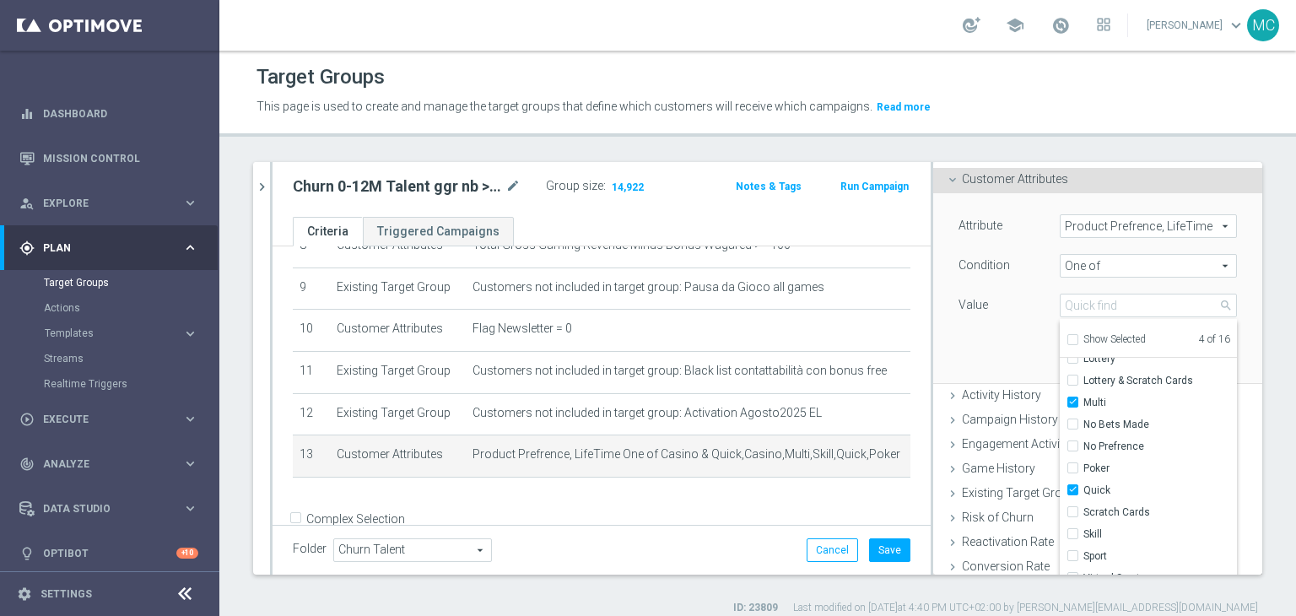
click at [995, 363] on div "Attribute Product Prefrence, LifeTime Product Prefrence, LifeTime arrow_drop_do…" at bounding box center [1098, 287] width 304 height 189
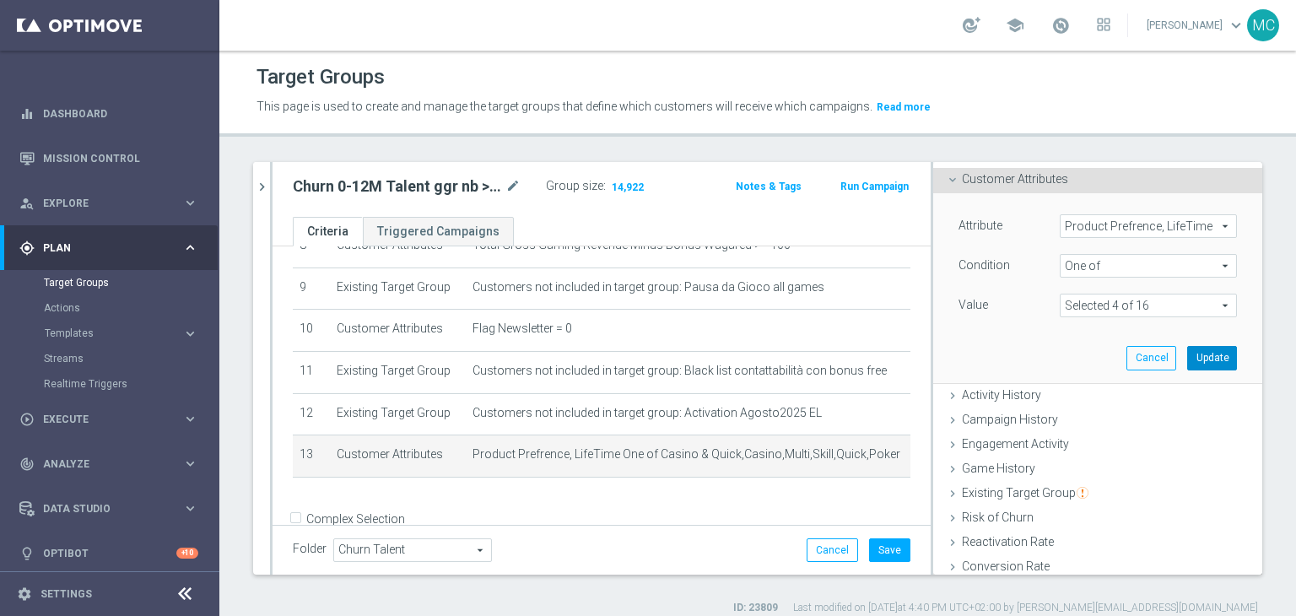
click at [1187, 365] on button "Update" at bounding box center [1212, 358] width 50 height 24
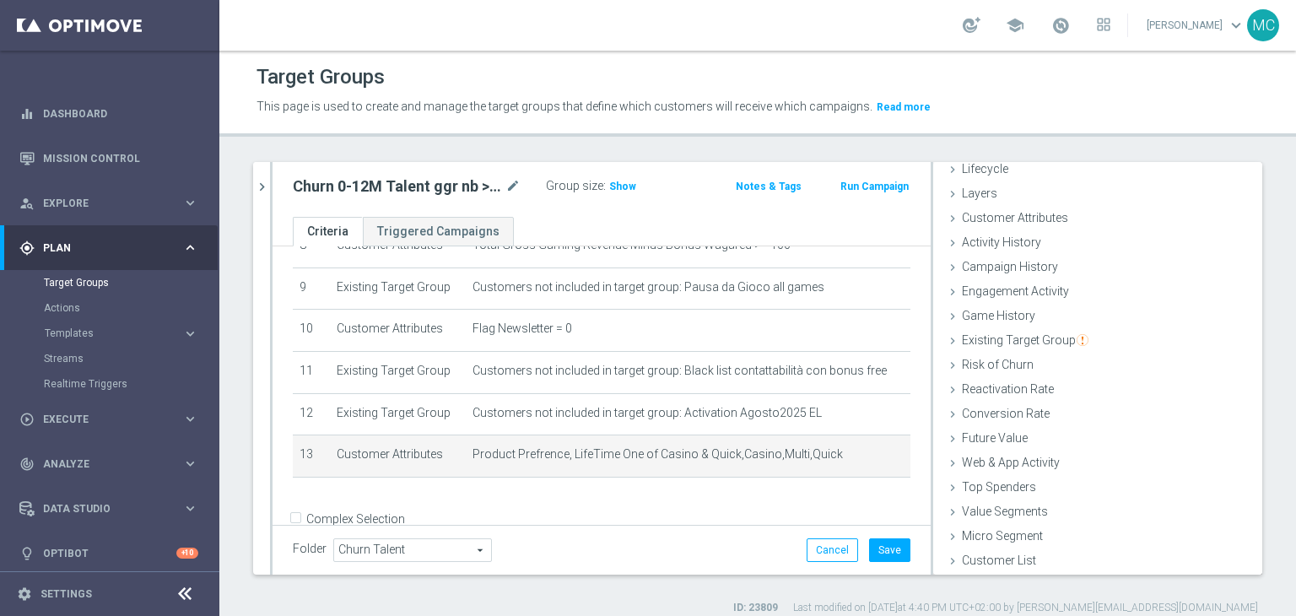
scroll to position [44, 0]
click at [604, 185] on div "Group size : Show" at bounding box center [627, 185] width 163 height 20
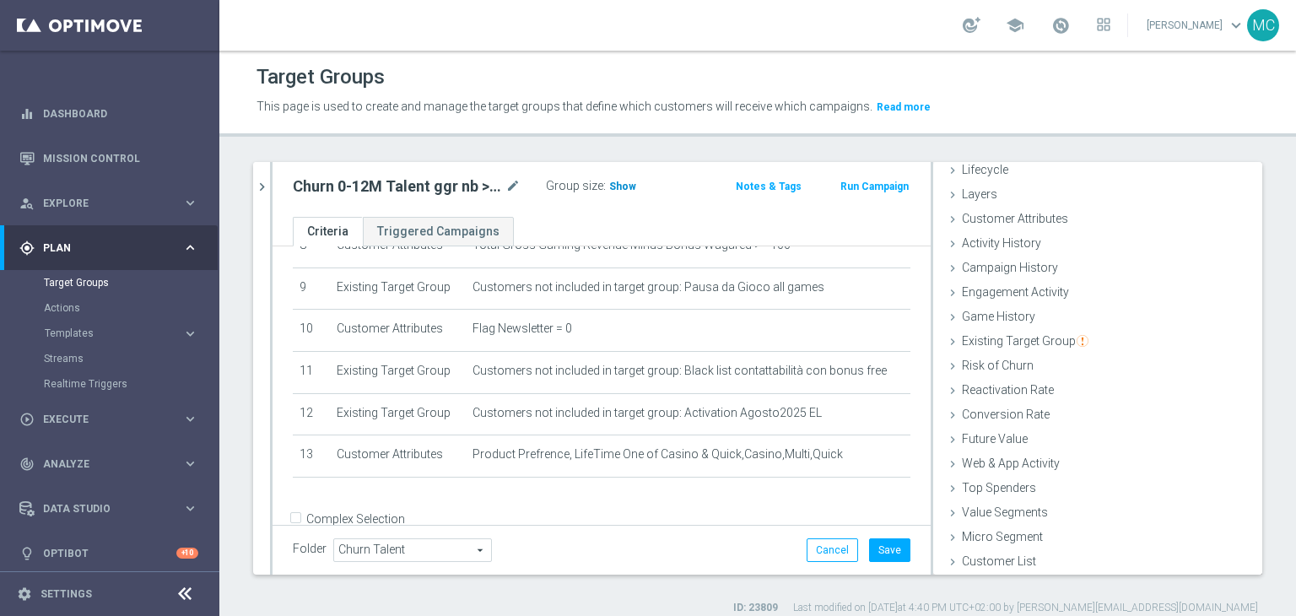
click at [609, 186] on span "Show" at bounding box center [622, 187] width 27 height 12
click at [93, 284] on link "Target Groups" at bounding box center [110, 282] width 132 height 13
